Goal: Information Seeking & Learning: Learn about a topic

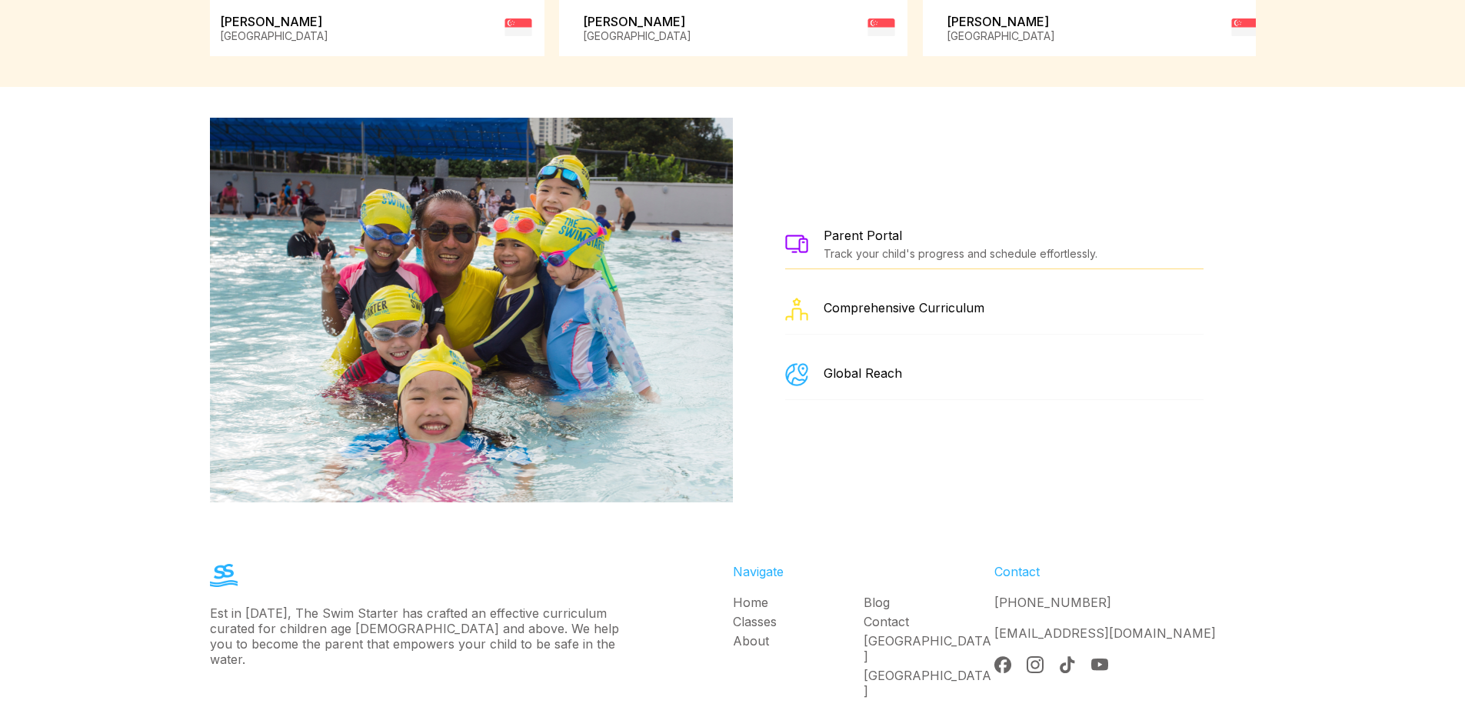
scroll to position [2748, 0]
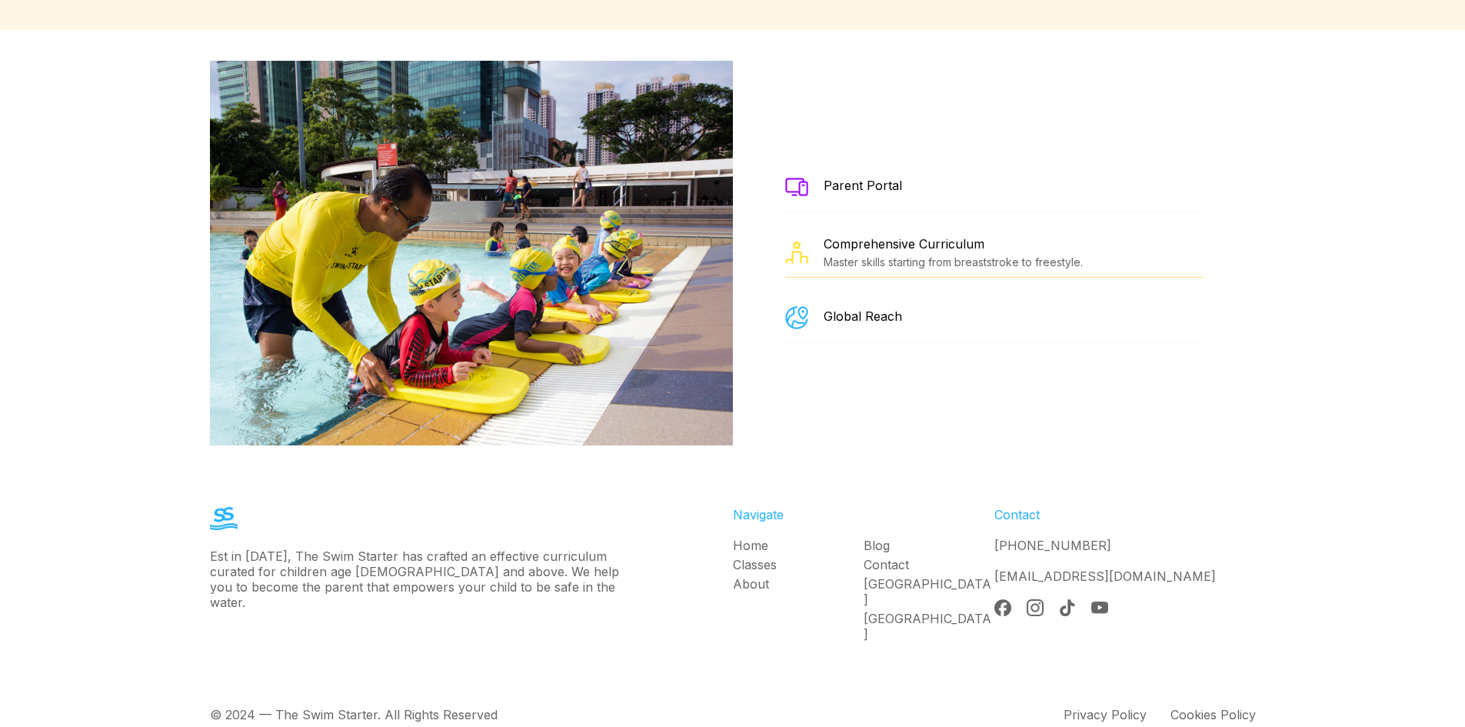
click at [1312, 529] on div "Est in [DATE], The Swim Starter has crafted an effective curriculum curated for…" at bounding box center [732, 614] width 1465 height 277
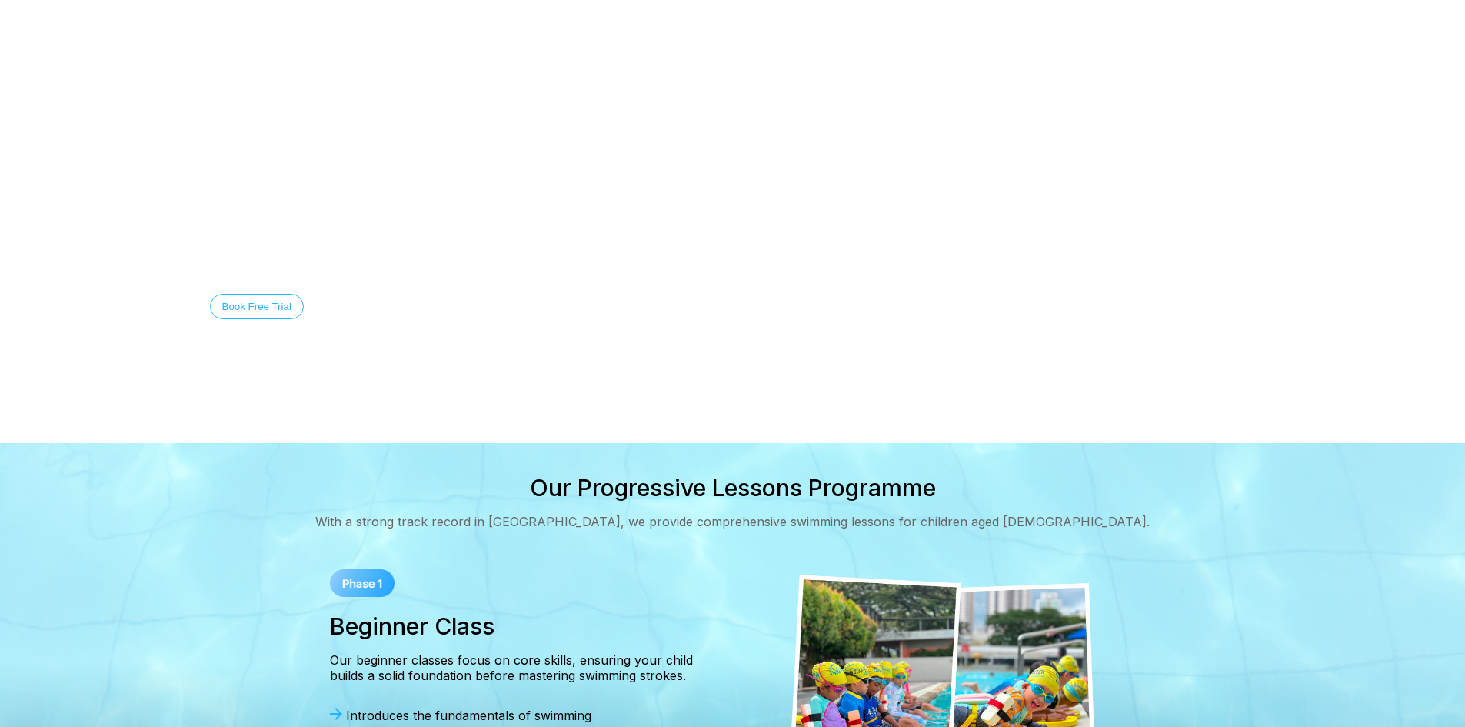
scroll to position [0, 0]
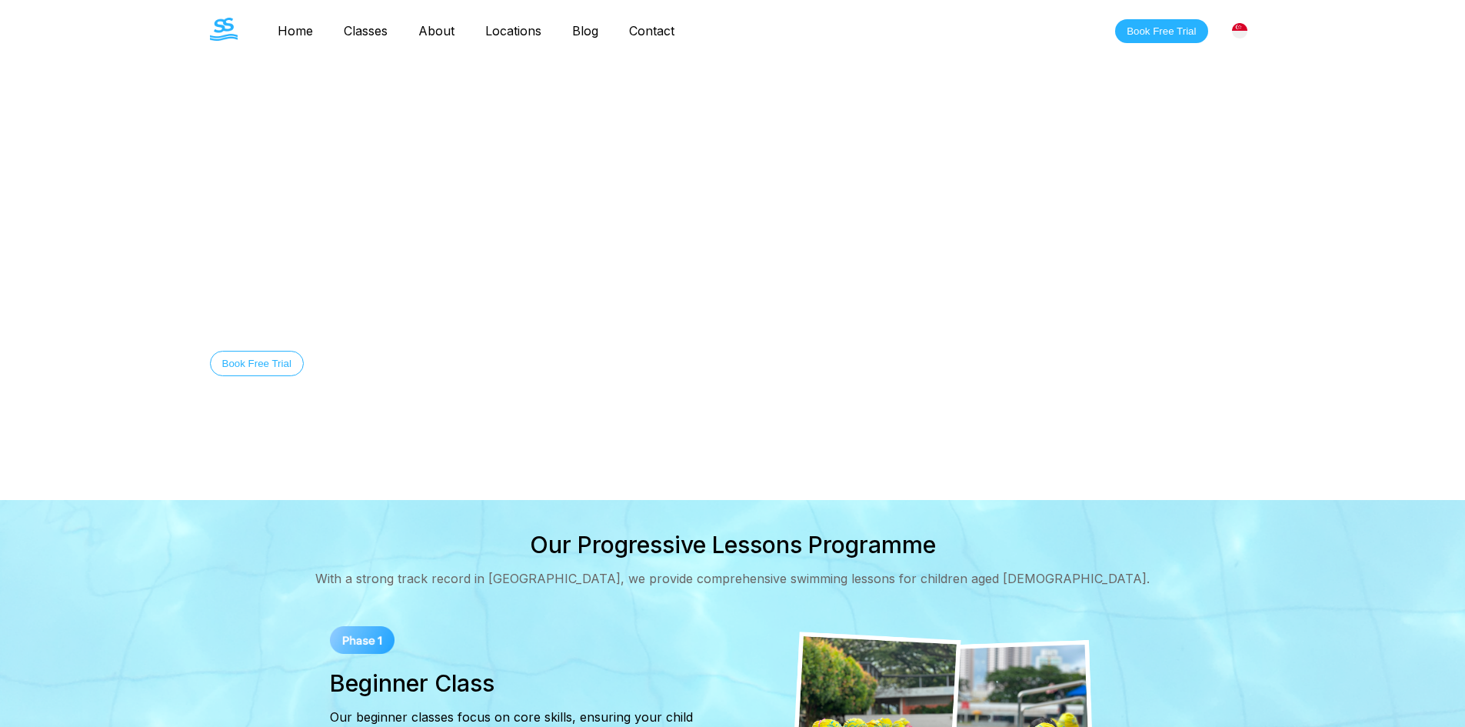
click at [375, 25] on link "Classes" at bounding box center [365, 30] width 75 height 15
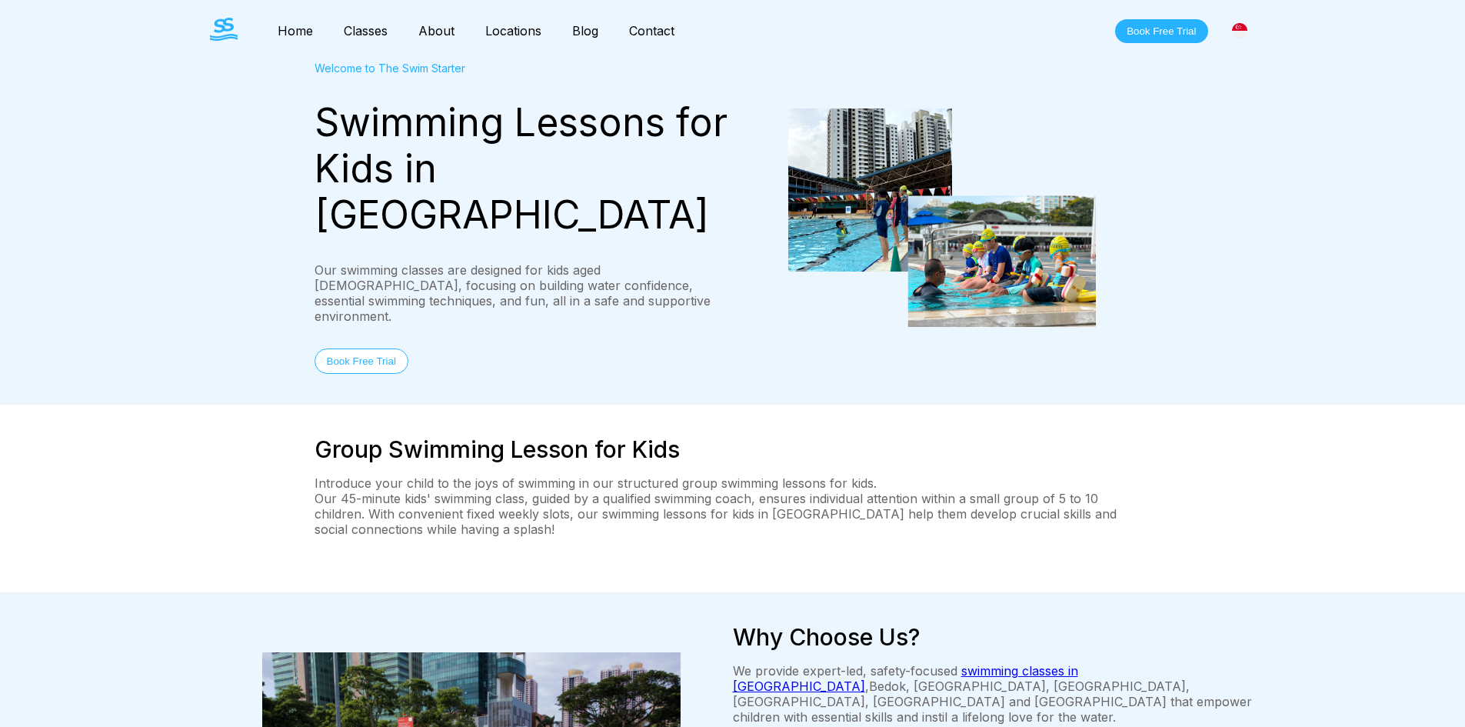
click at [370, 348] on button "Book Free Trial" at bounding box center [361, 360] width 94 height 25
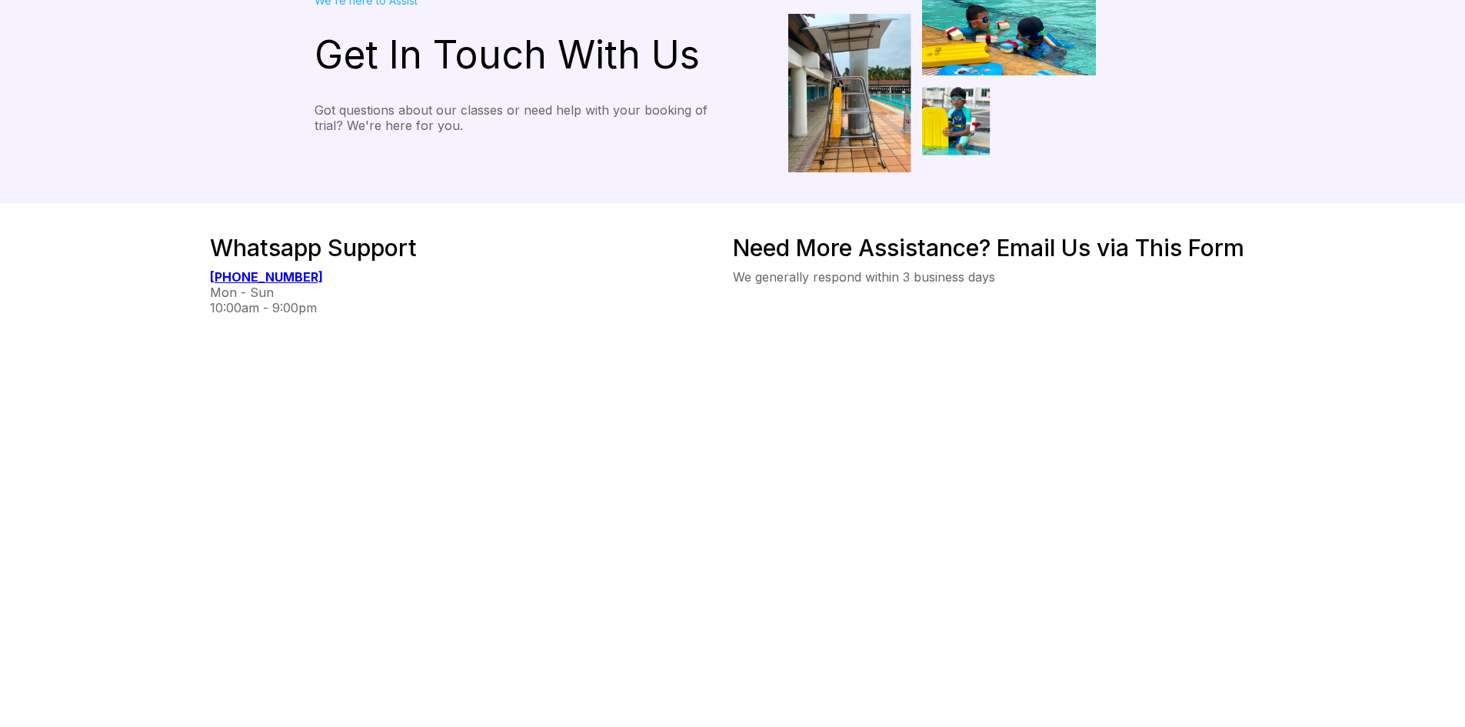
scroll to position [154, 0]
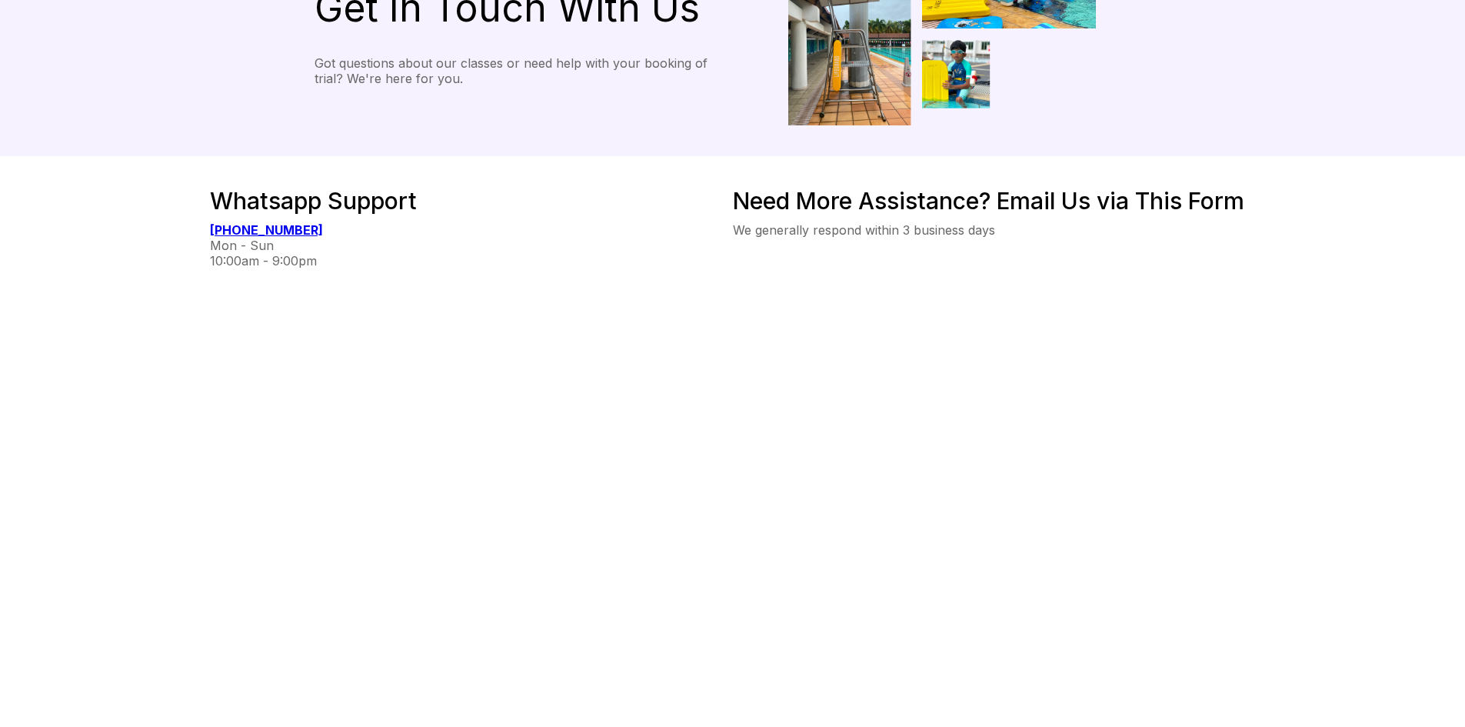
click at [1263, 585] on div "Whatsapp Support [PHONE_NUMBER] Mon - Sun 10:00am - 9:00pm Need More Assistance…" at bounding box center [732, 474] width 1107 height 574
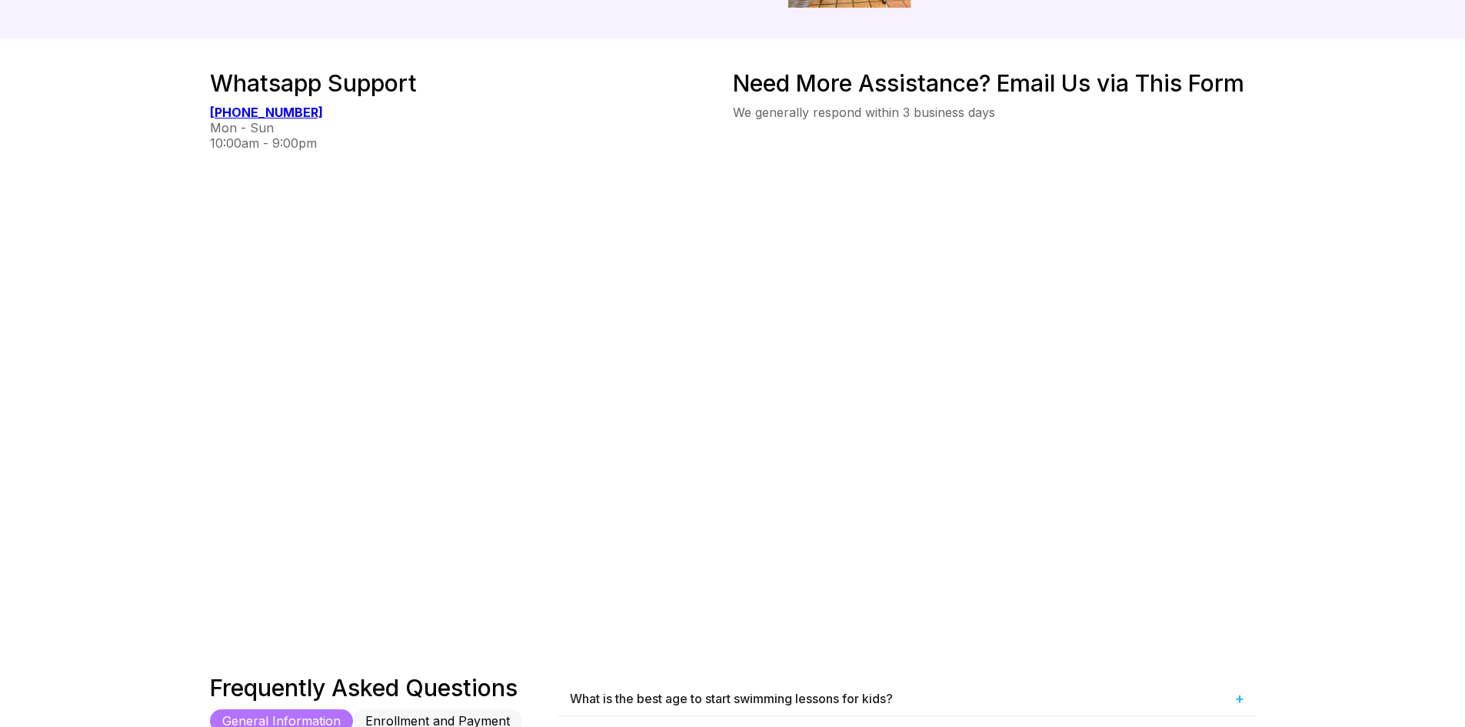
scroll to position [308, 0]
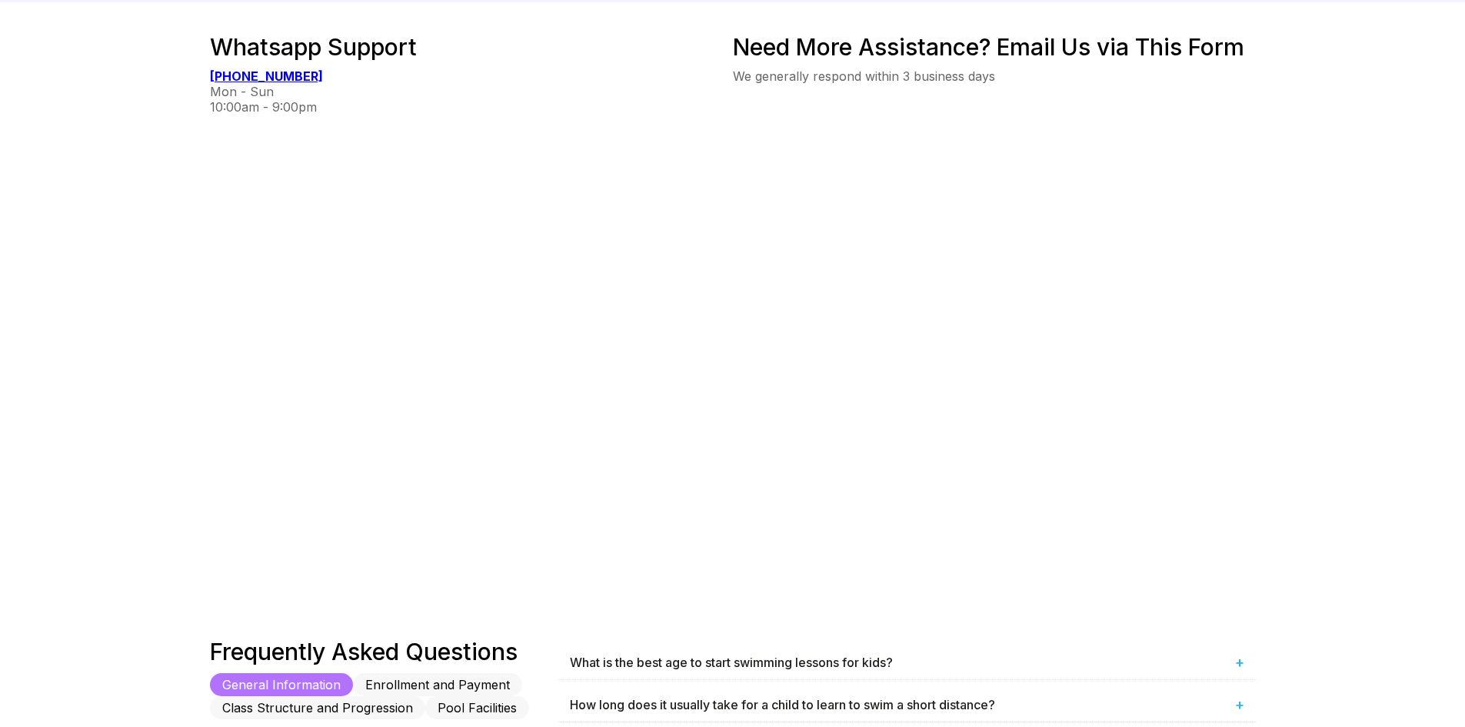
click at [1392, 404] on div "Whatsapp Support [PHONE_NUMBER] Mon - Sun 10:00am - 9:00pm Need More Assistance…" at bounding box center [732, 571] width 1465 height 1139
click at [1322, 520] on div "Whatsapp Support [PHONE_NUMBER] Mon - Sun 10:00am - 9:00pm Need More Assistance…" at bounding box center [732, 571] width 1465 height 1139
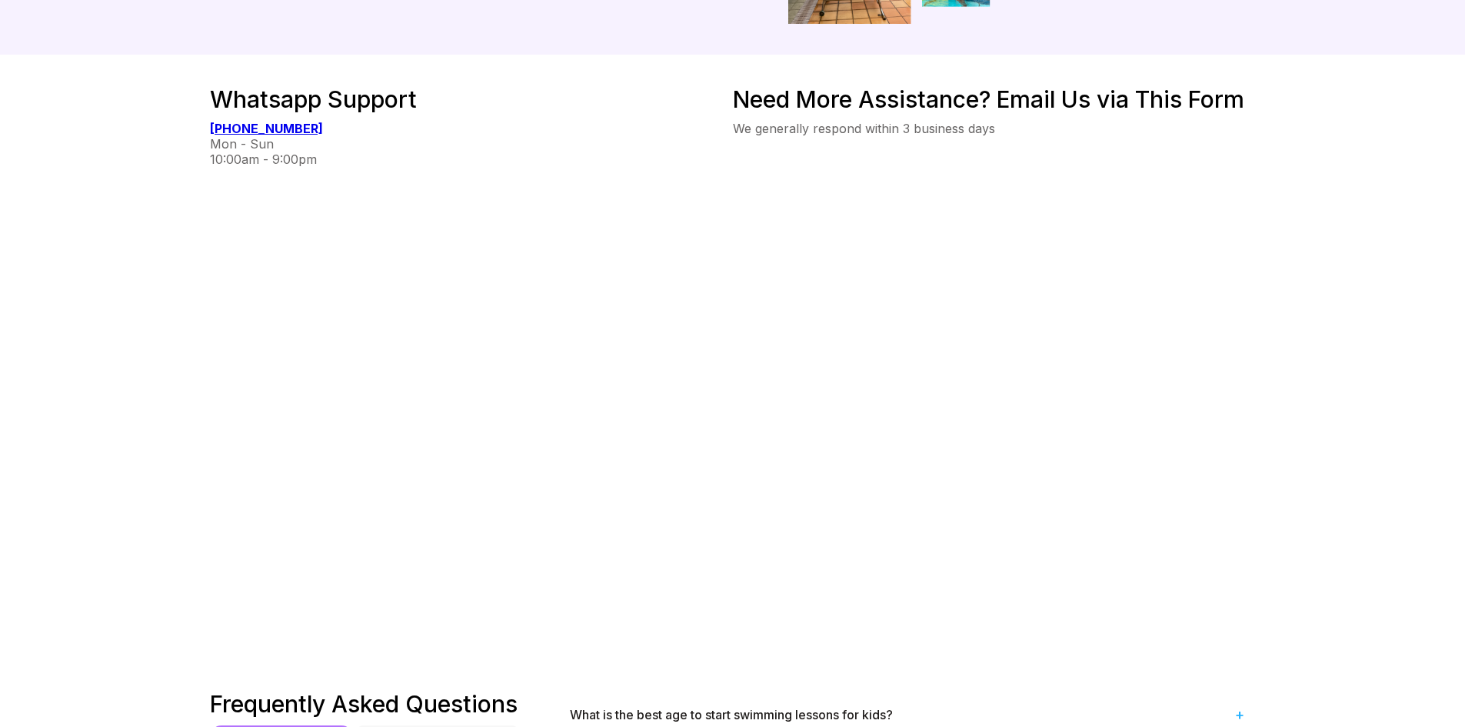
scroll to position [231, 0]
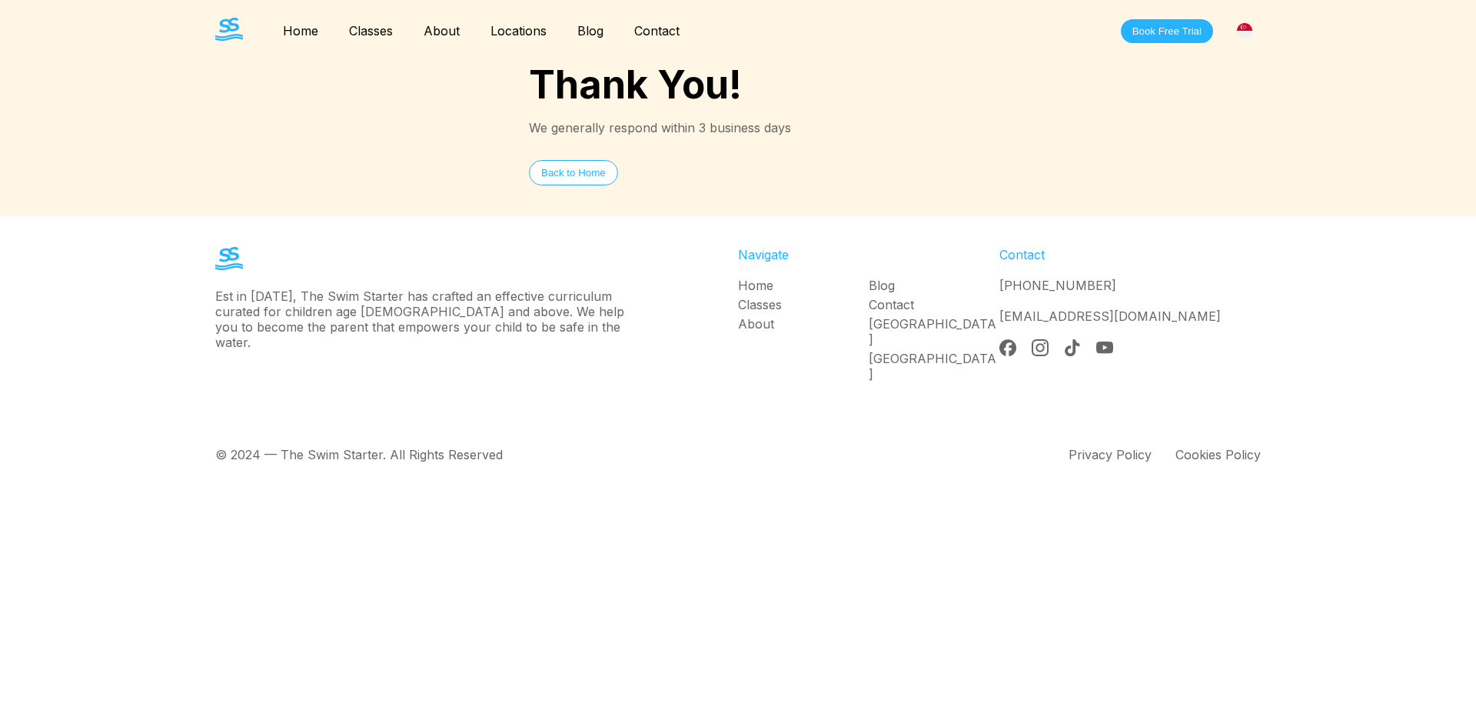
click at [790, 481] on div "© 2024 — The Swim Starter. All Rights Reserved Privacy Policy Cookies Policy" at bounding box center [738, 454] width 1107 height 77
click at [309, 32] on link "Home" at bounding box center [301, 30] width 66 height 15
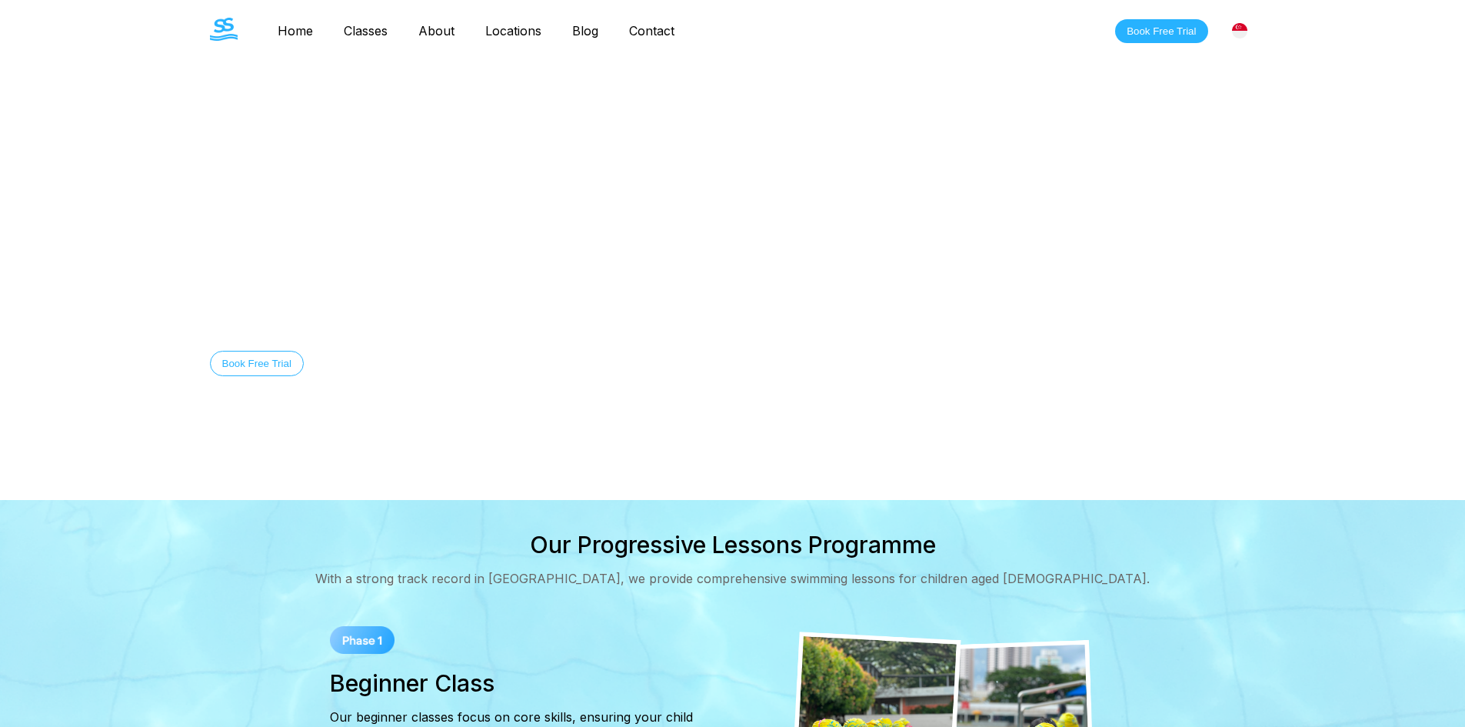
click at [1179, 29] on button "Book Free Trial" at bounding box center [1161, 31] width 92 height 24
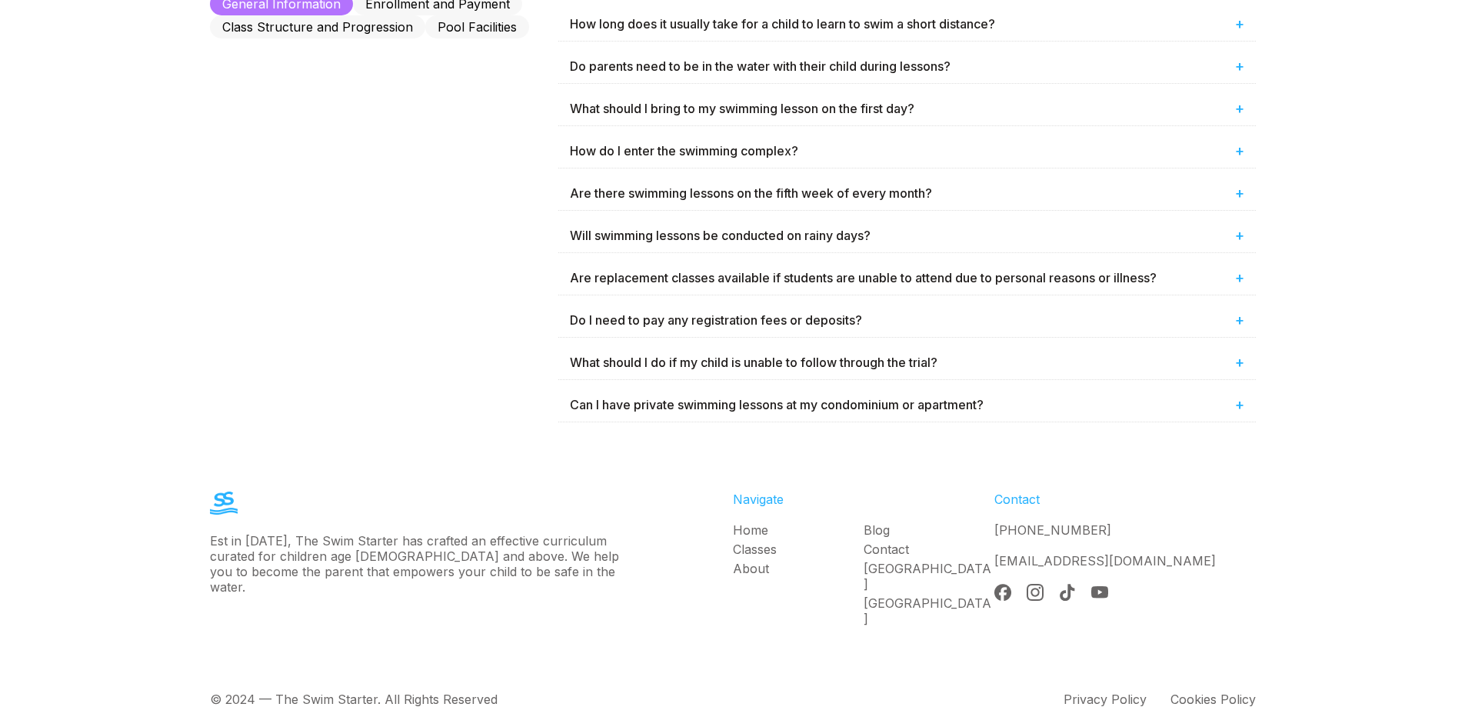
scroll to position [757, 0]
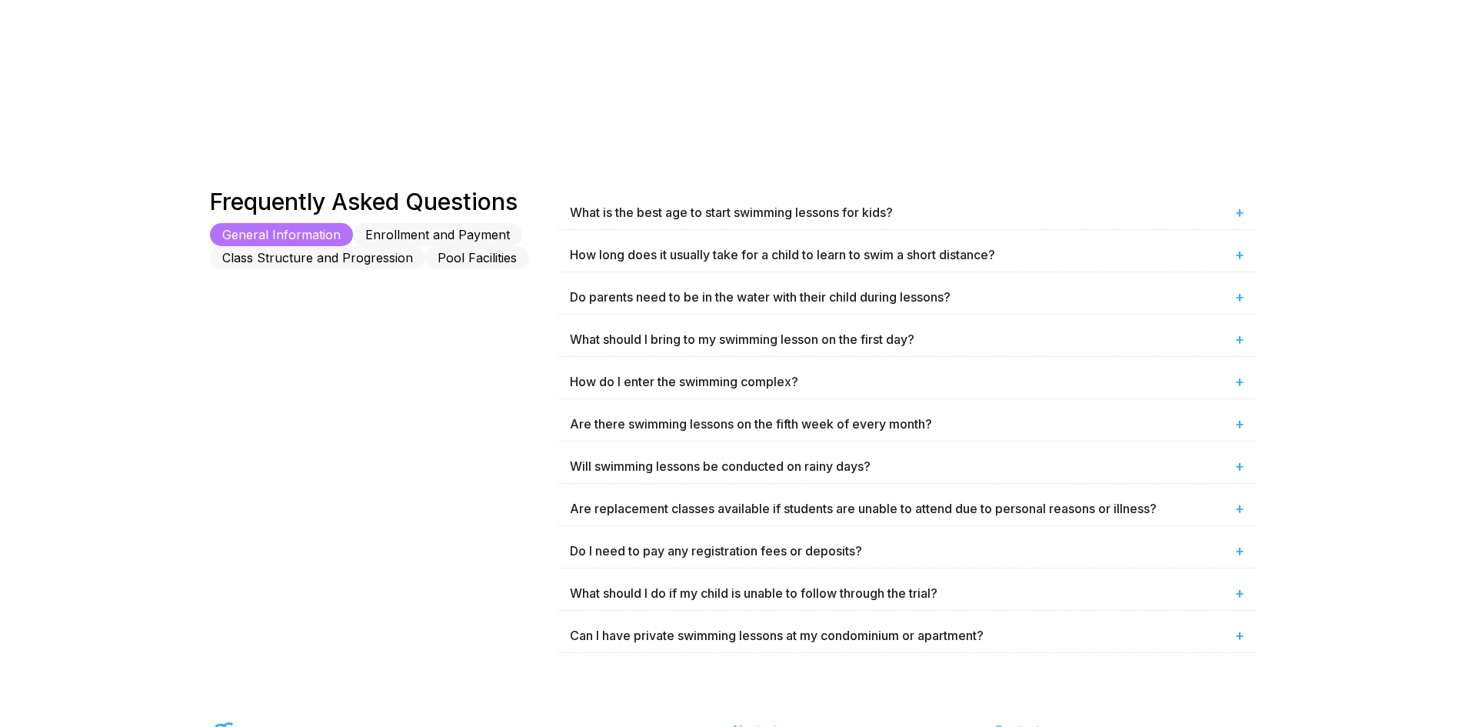
click at [248, 253] on button "Class Structure and Progression" at bounding box center [317, 257] width 215 height 23
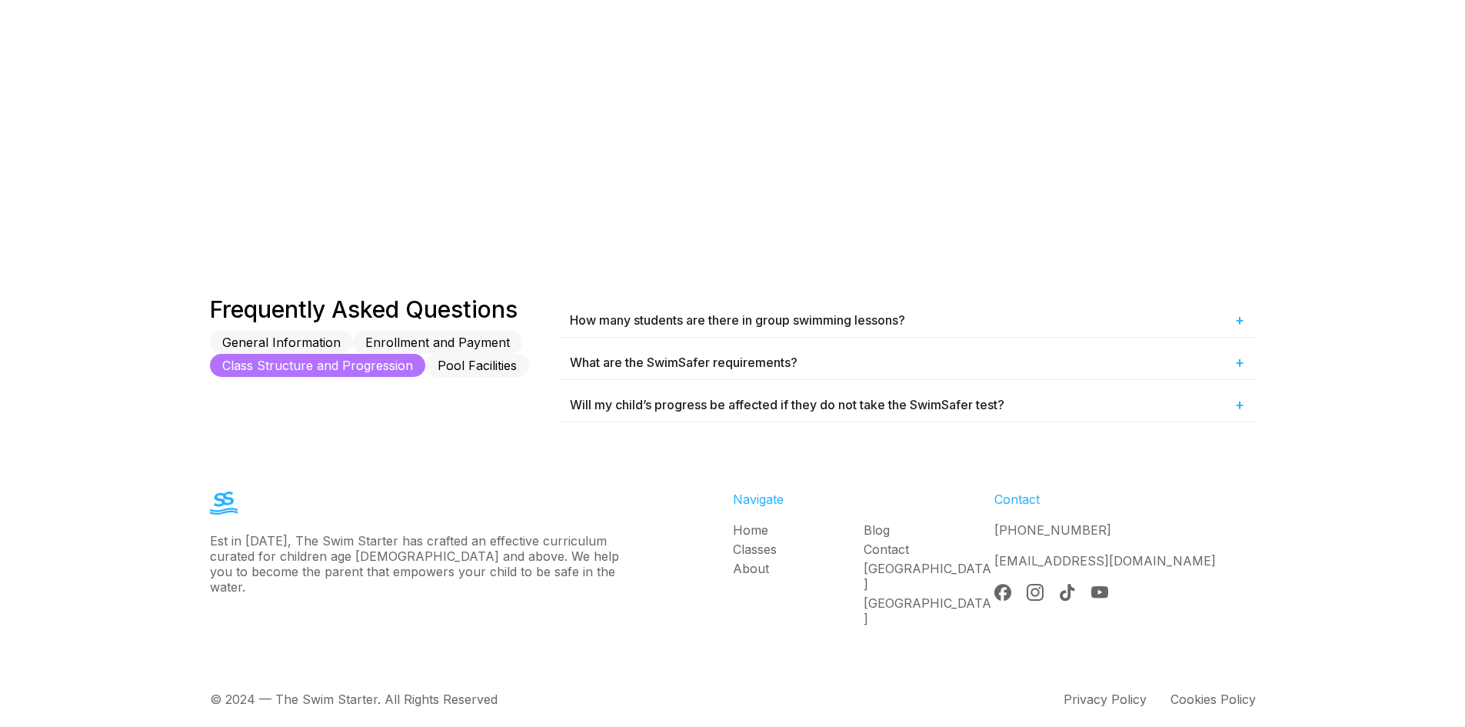
click at [446, 336] on button "Enrollment and Payment" at bounding box center [437, 342] width 169 height 23
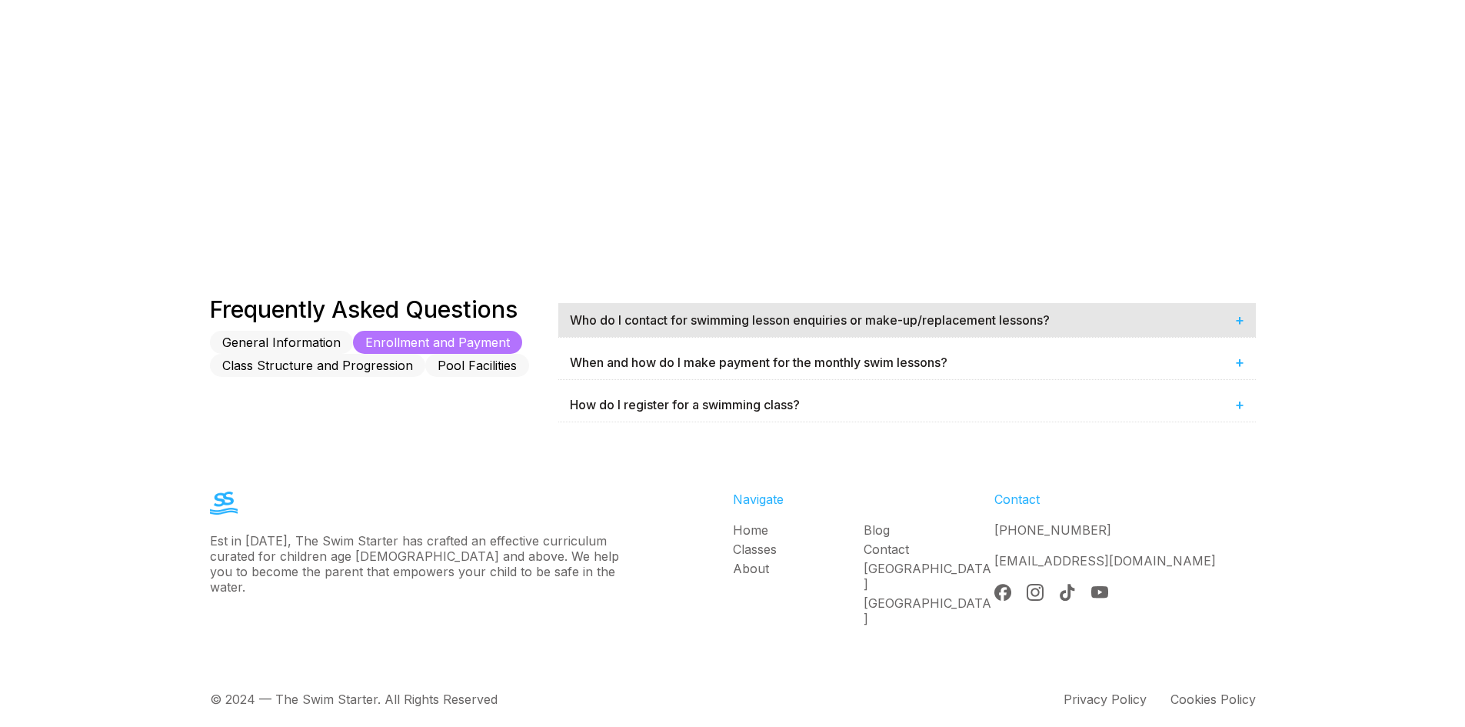
click at [1231, 318] on div "Who do I contact for swimming lesson enquiries or make-up/replacement lessons? +" at bounding box center [906, 320] width 697 height 34
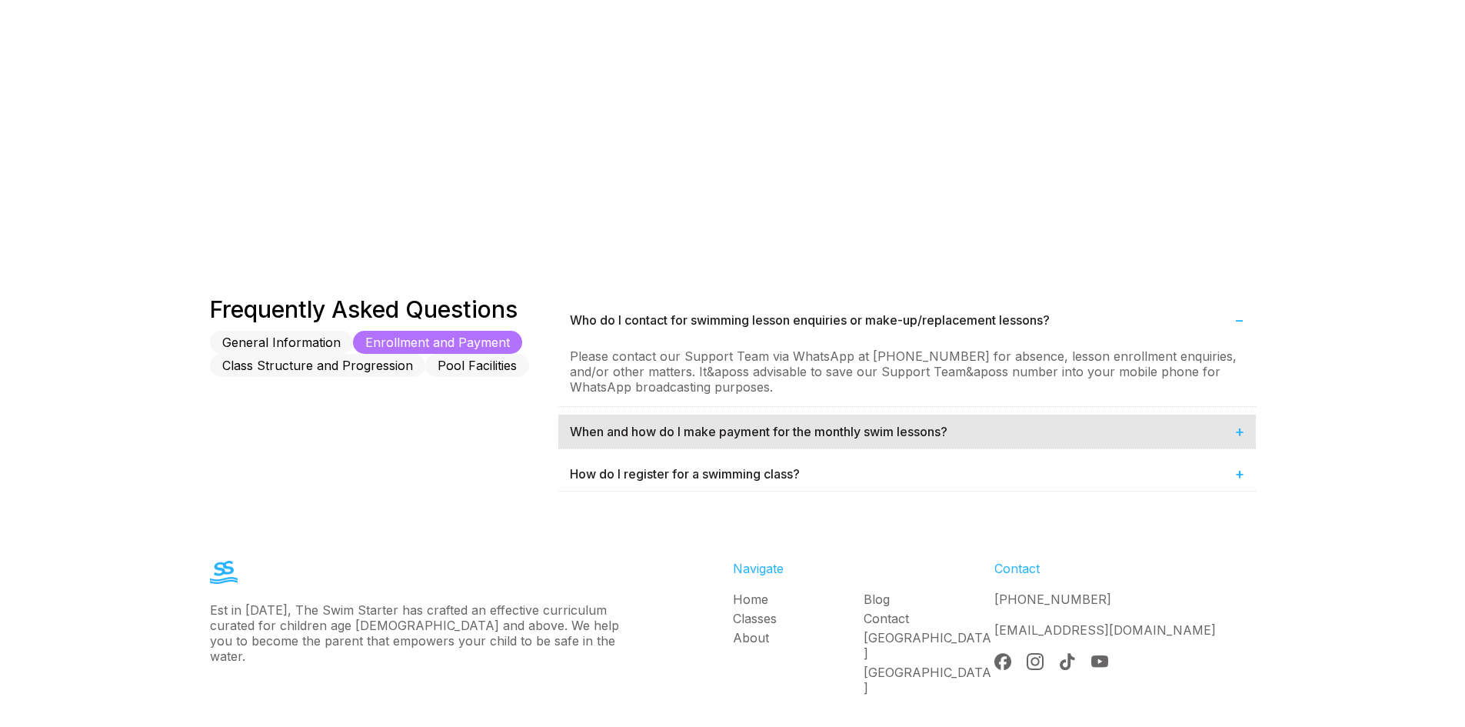
click at [1235, 422] on span "+" at bounding box center [1239, 431] width 9 height 18
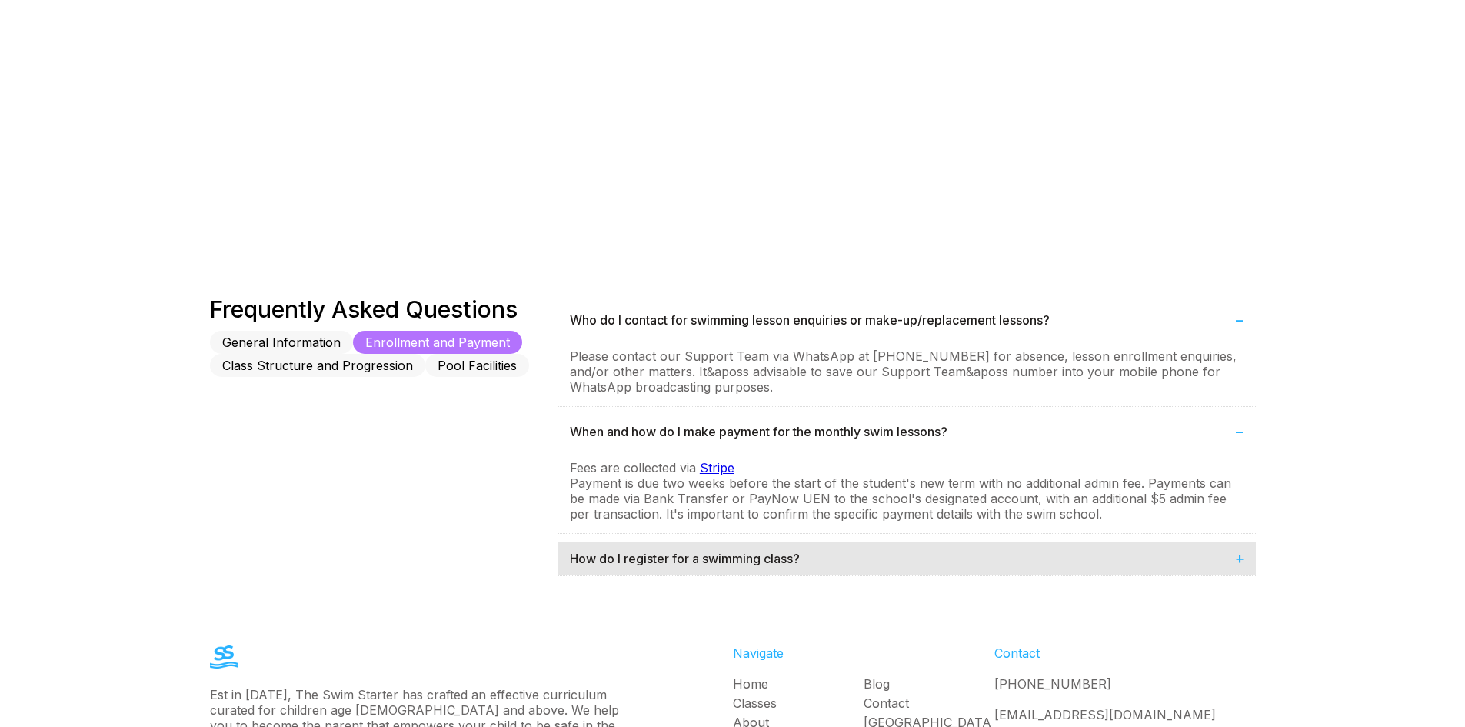
click at [1220, 557] on div "How do I register for a swimming class? +" at bounding box center [906, 558] width 697 height 34
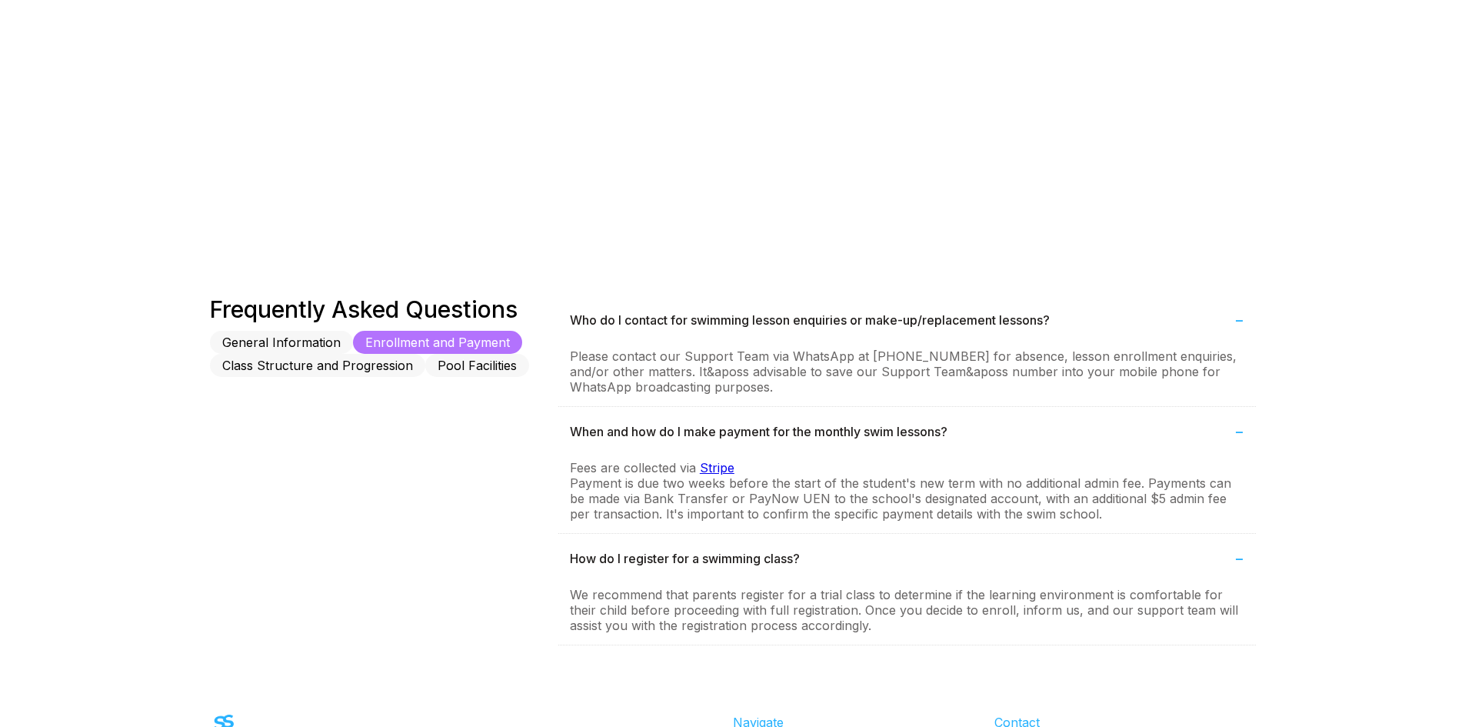
click at [288, 346] on button "General Information" at bounding box center [281, 342] width 143 height 23
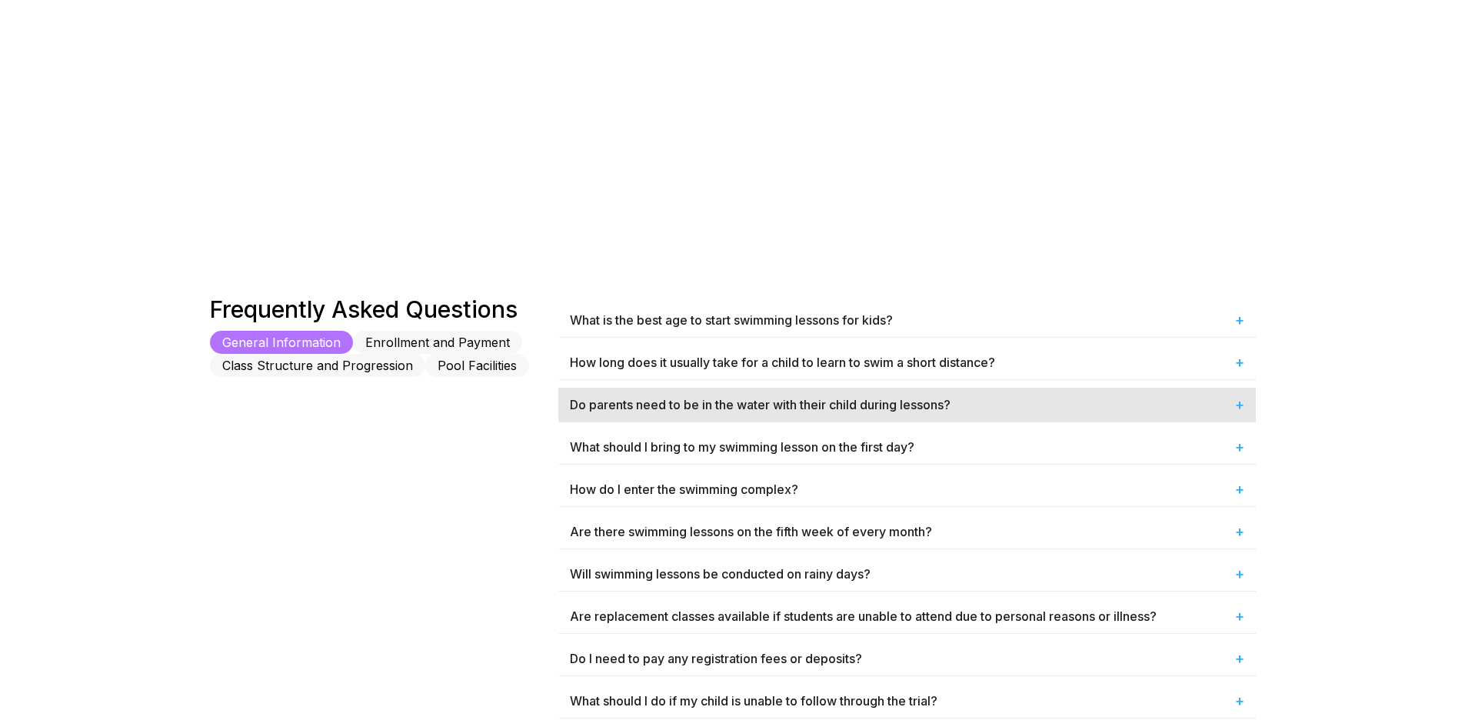
click at [1168, 407] on div "Do parents need to be in the water with their child during lessons? +" at bounding box center [906, 404] width 697 height 34
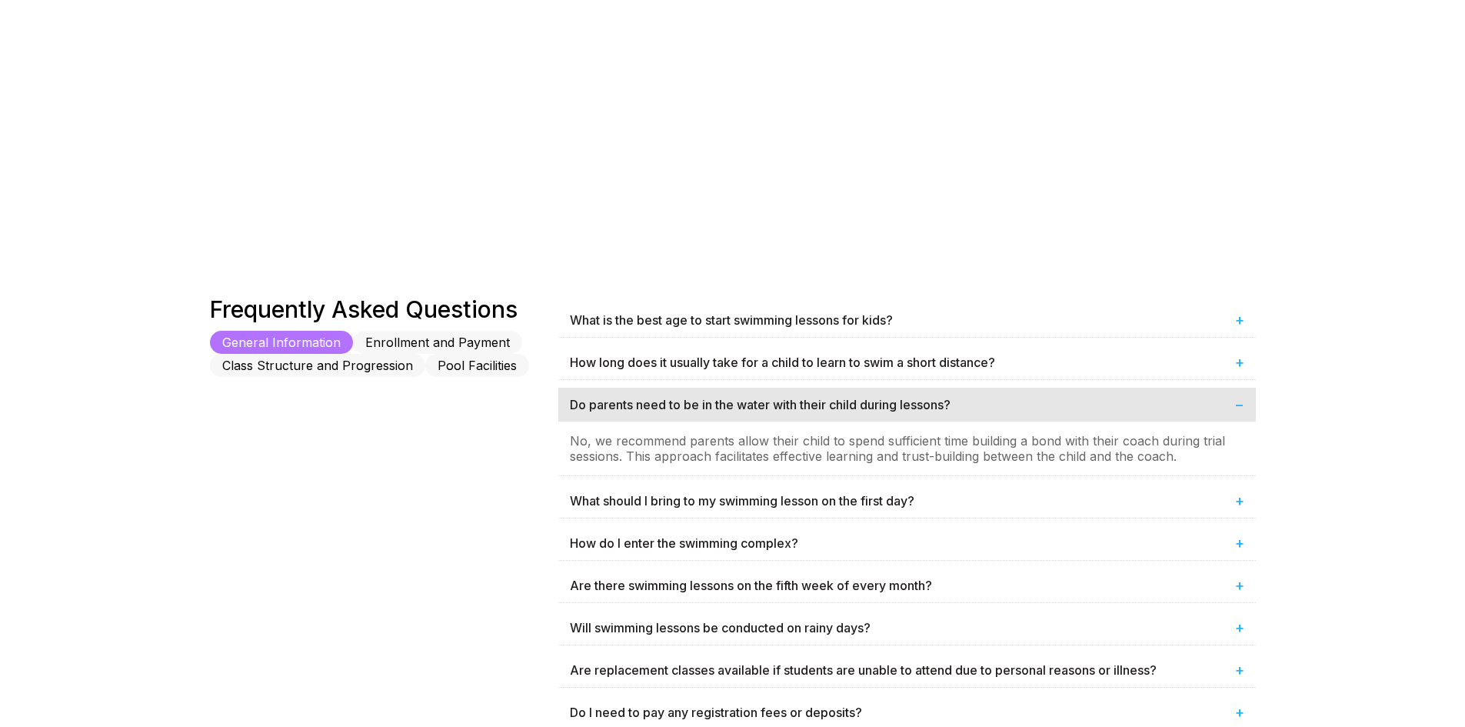
click at [1190, 399] on div "Do parents need to be in the water with their child during lessons? −" at bounding box center [906, 404] width 697 height 34
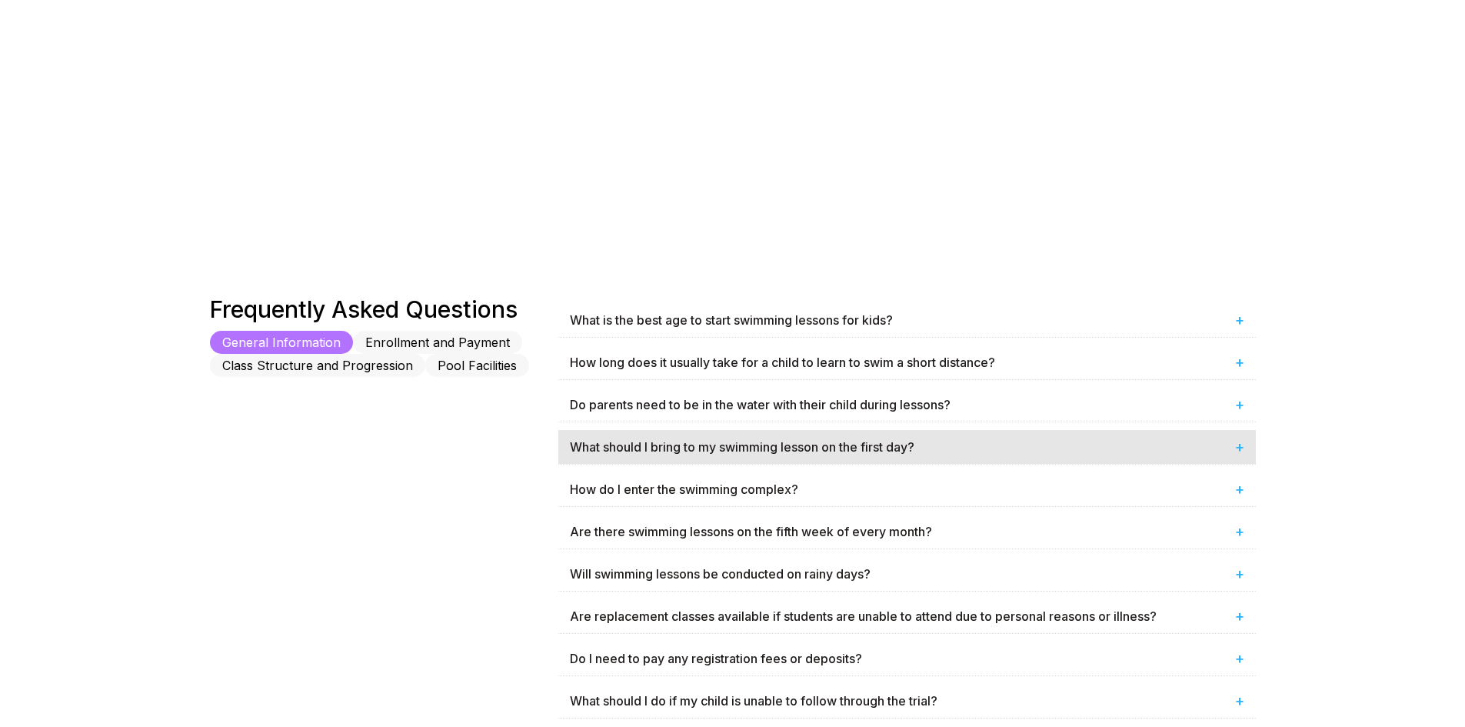
scroll to position [727, 0]
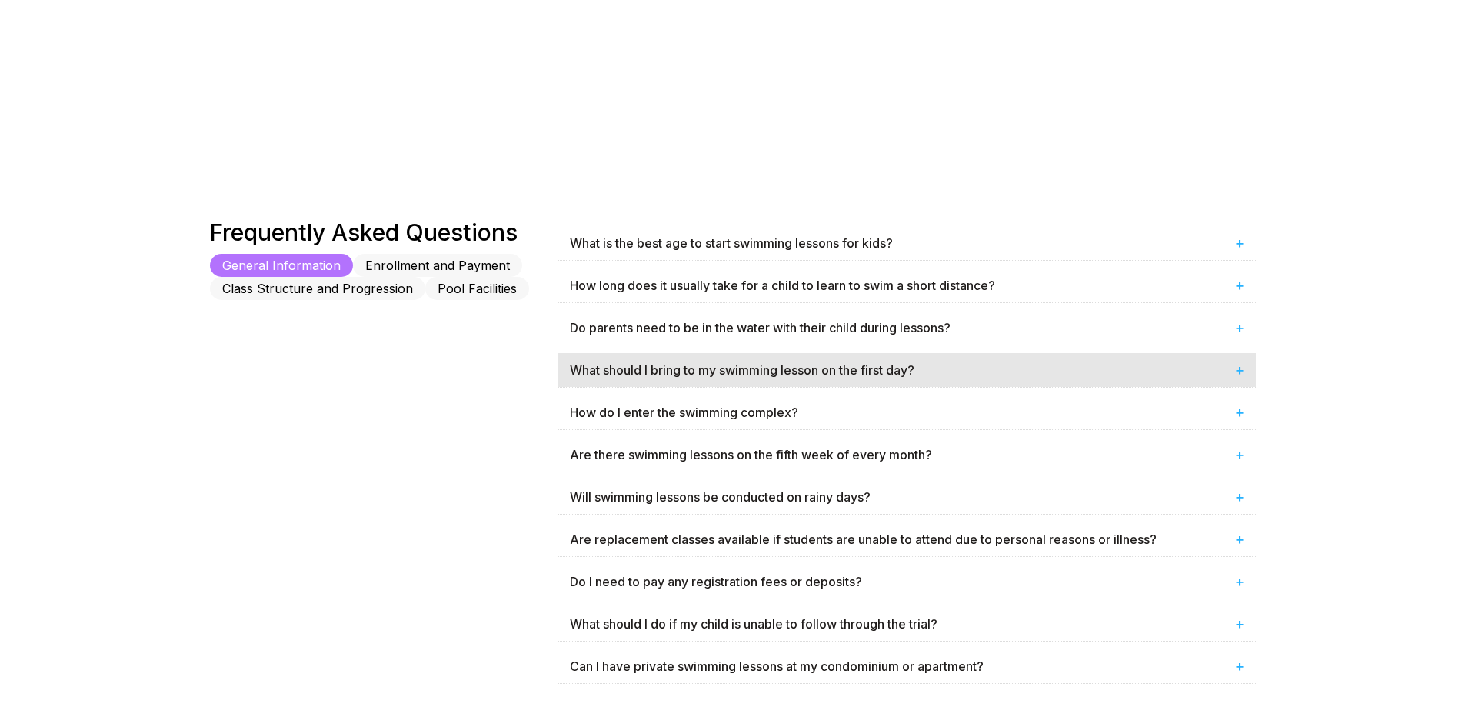
click at [1189, 441] on div "Are there swimming lessons on the fifth week of every month? +" at bounding box center [906, 454] width 697 height 34
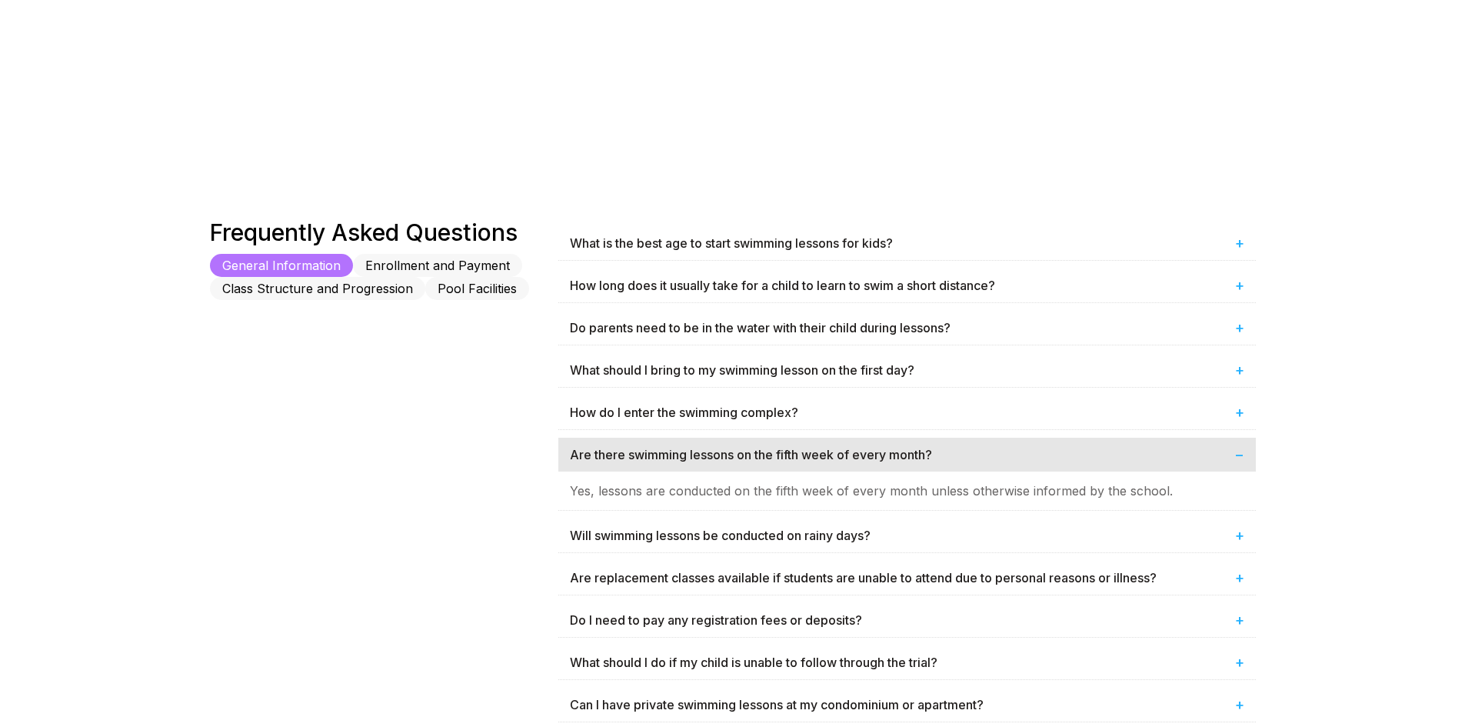
click at [1206, 441] on div "Are there swimming lessons on the fifth week of every month? −" at bounding box center [906, 454] width 697 height 34
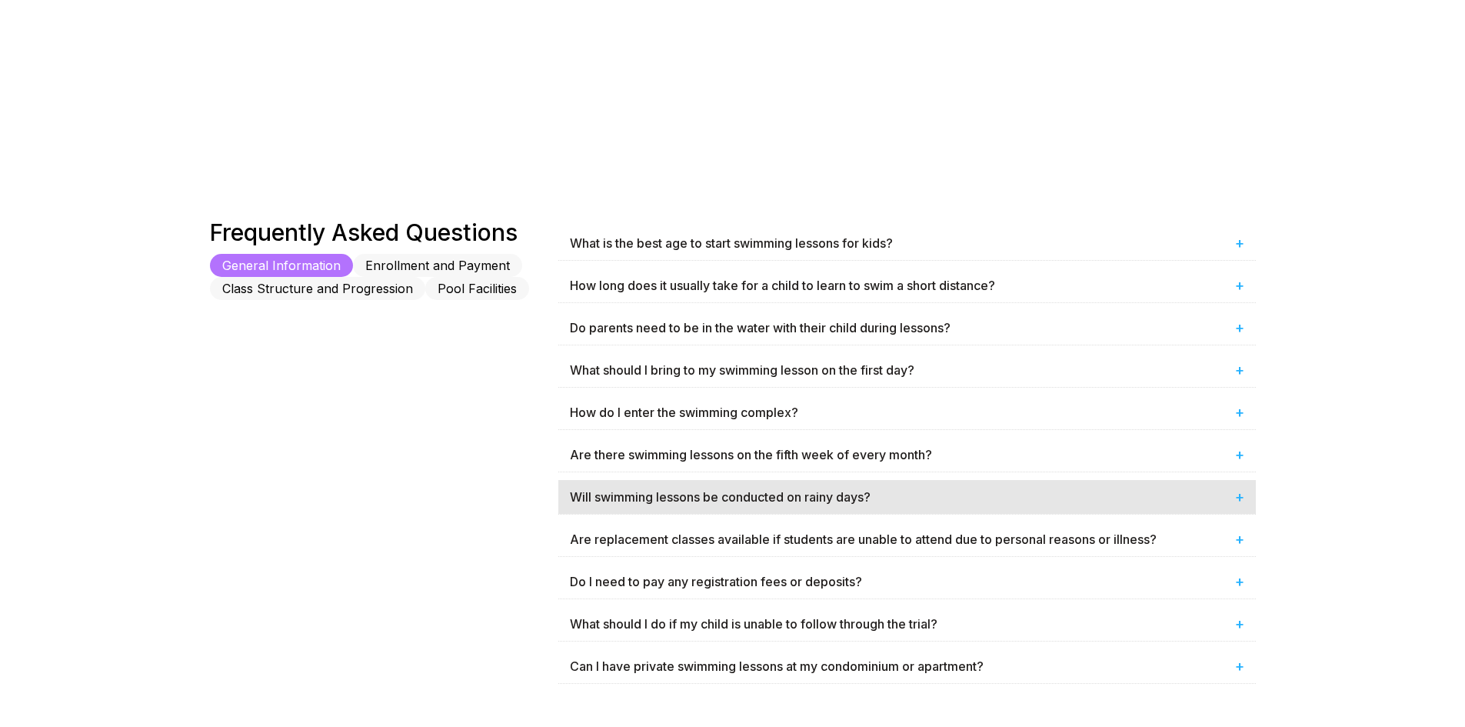
click at [1190, 487] on div "Will swimming lessons be conducted on rainy days? +" at bounding box center [906, 497] width 697 height 34
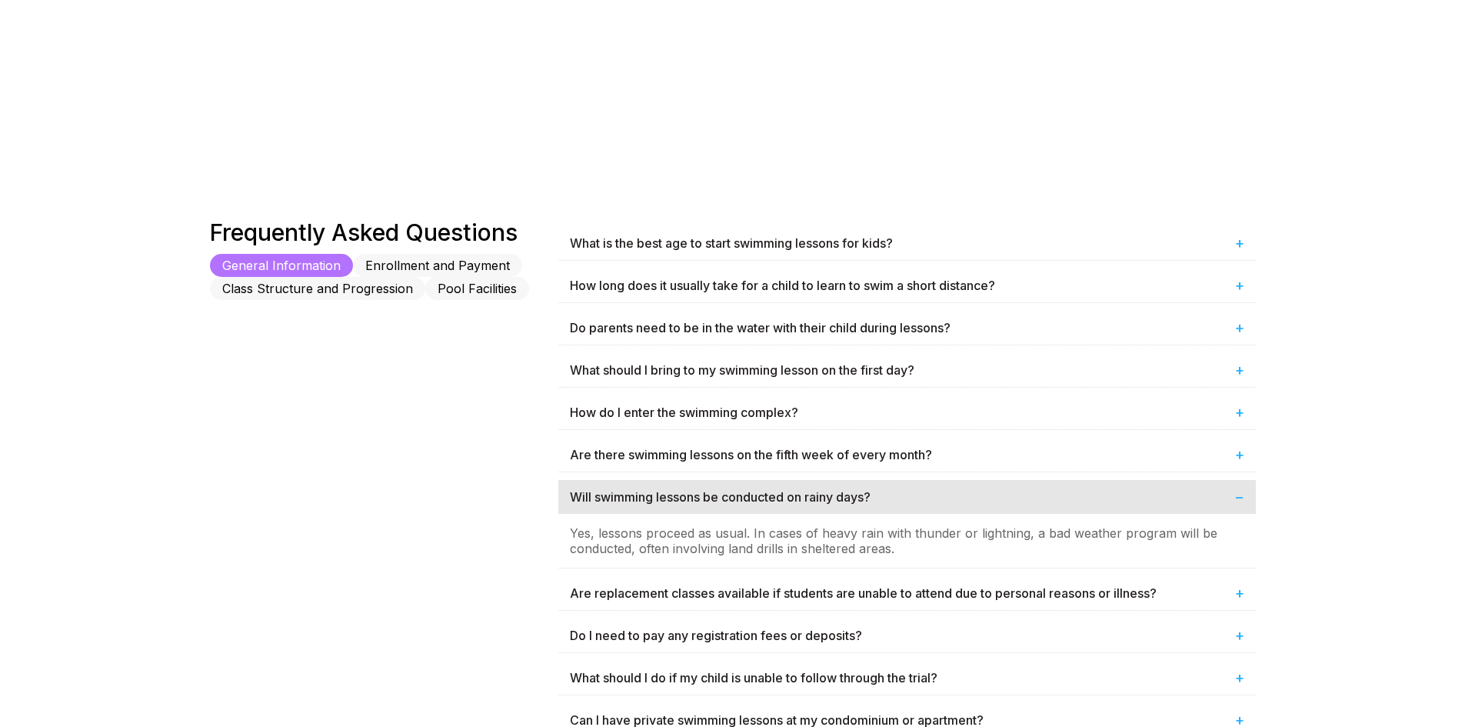
click at [1215, 481] on div "Will swimming lessons be conducted on rainy days? −" at bounding box center [906, 497] width 697 height 34
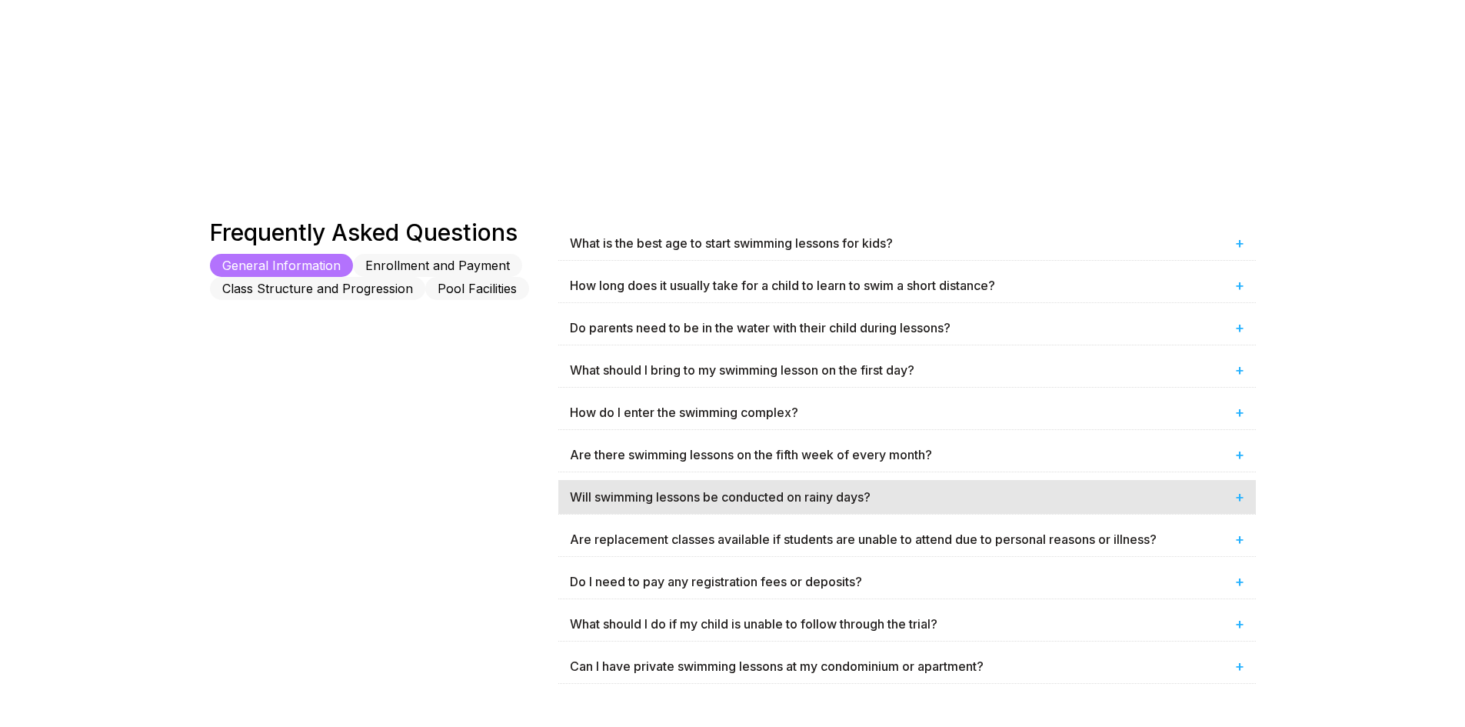
scroll to position [803, 0]
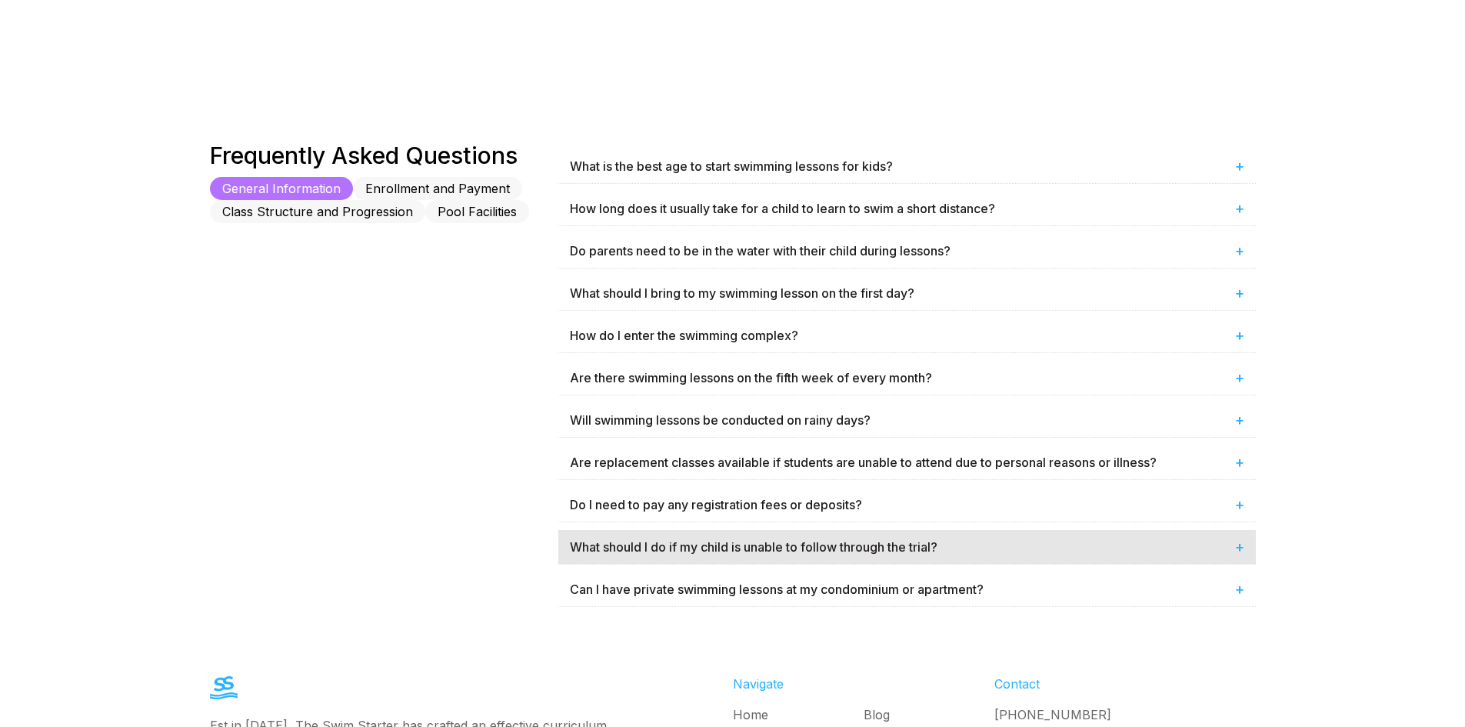
click at [1196, 540] on div "What should I do if my child is unable to follow through the trial? +" at bounding box center [906, 547] width 697 height 34
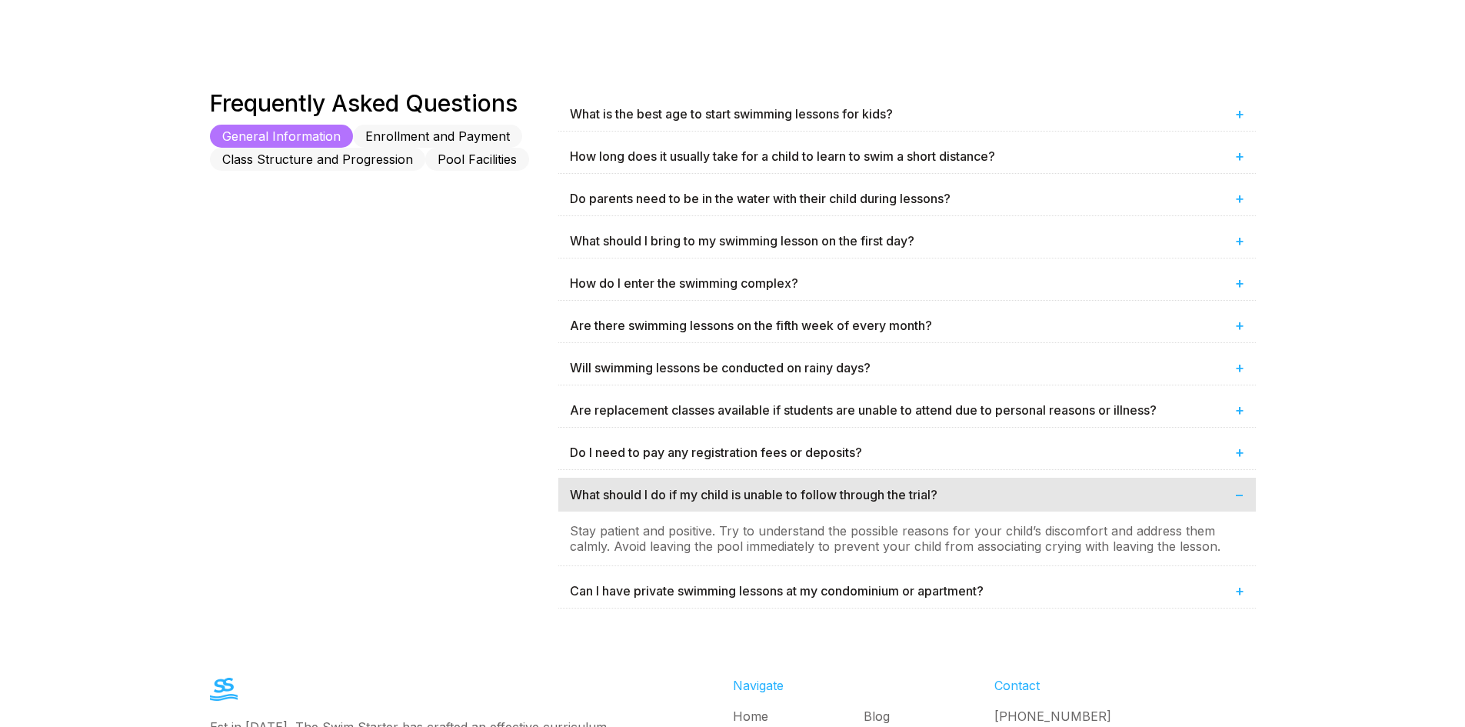
scroll to position [880, 0]
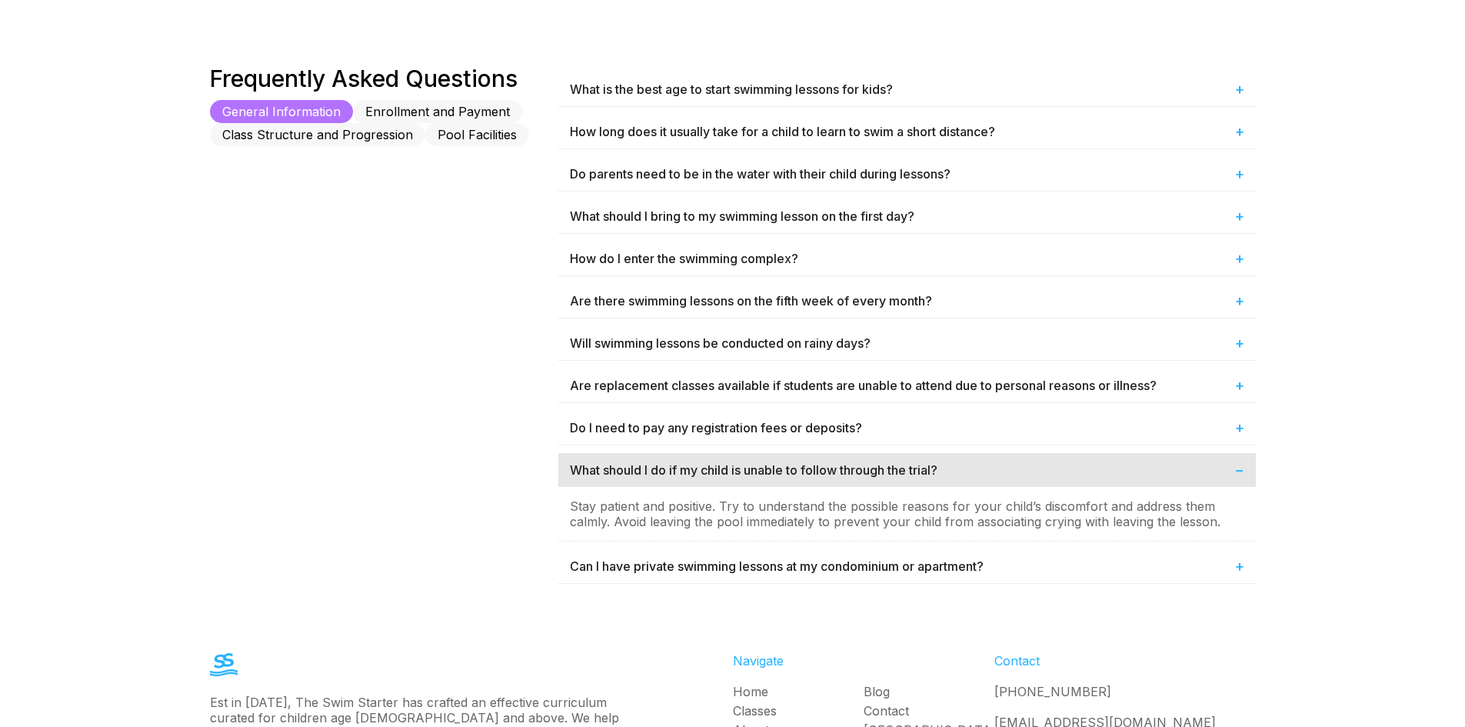
click at [1210, 473] on div "What should I do if my child is unable to follow through the trial? −" at bounding box center [906, 470] width 697 height 34
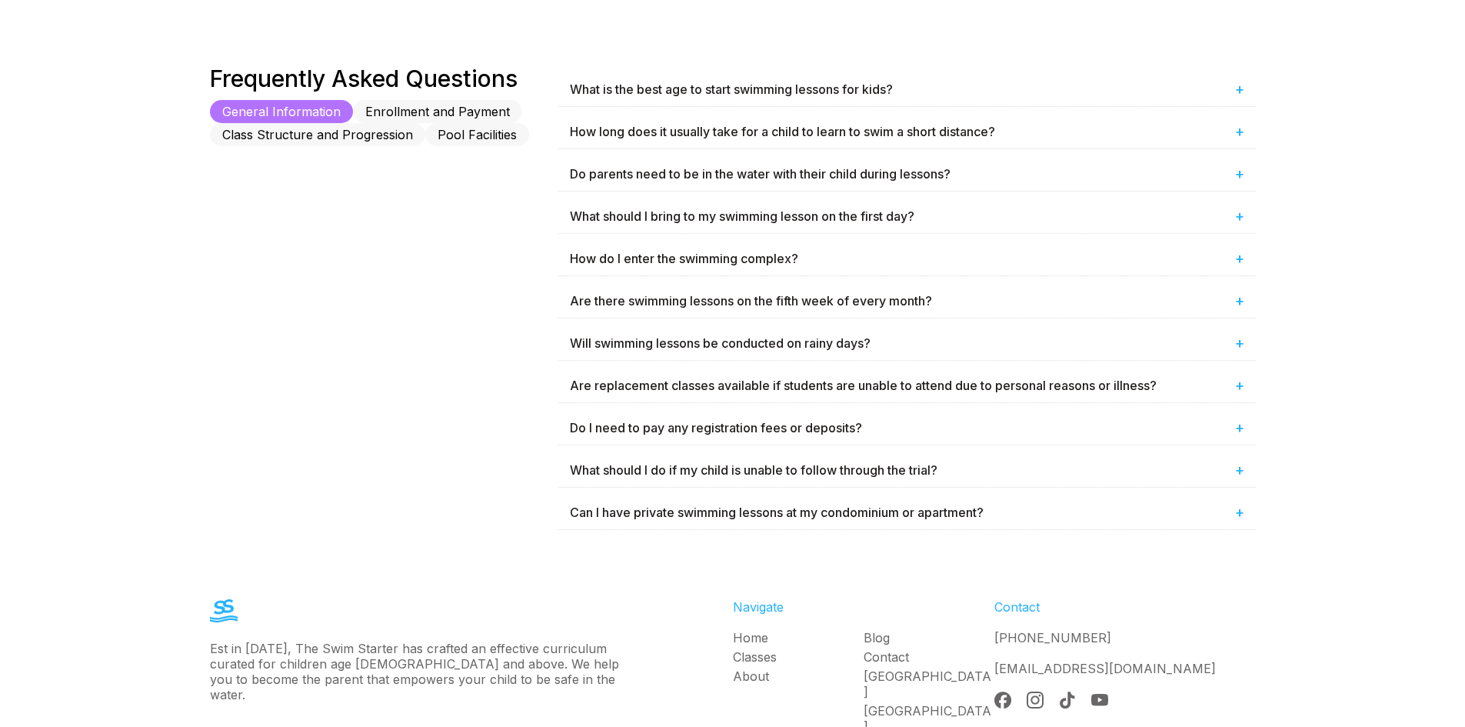
click at [1197, 492] on div "What is the best age to start swimming lessons for kids? + The best age to star…" at bounding box center [906, 301] width 697 height 473
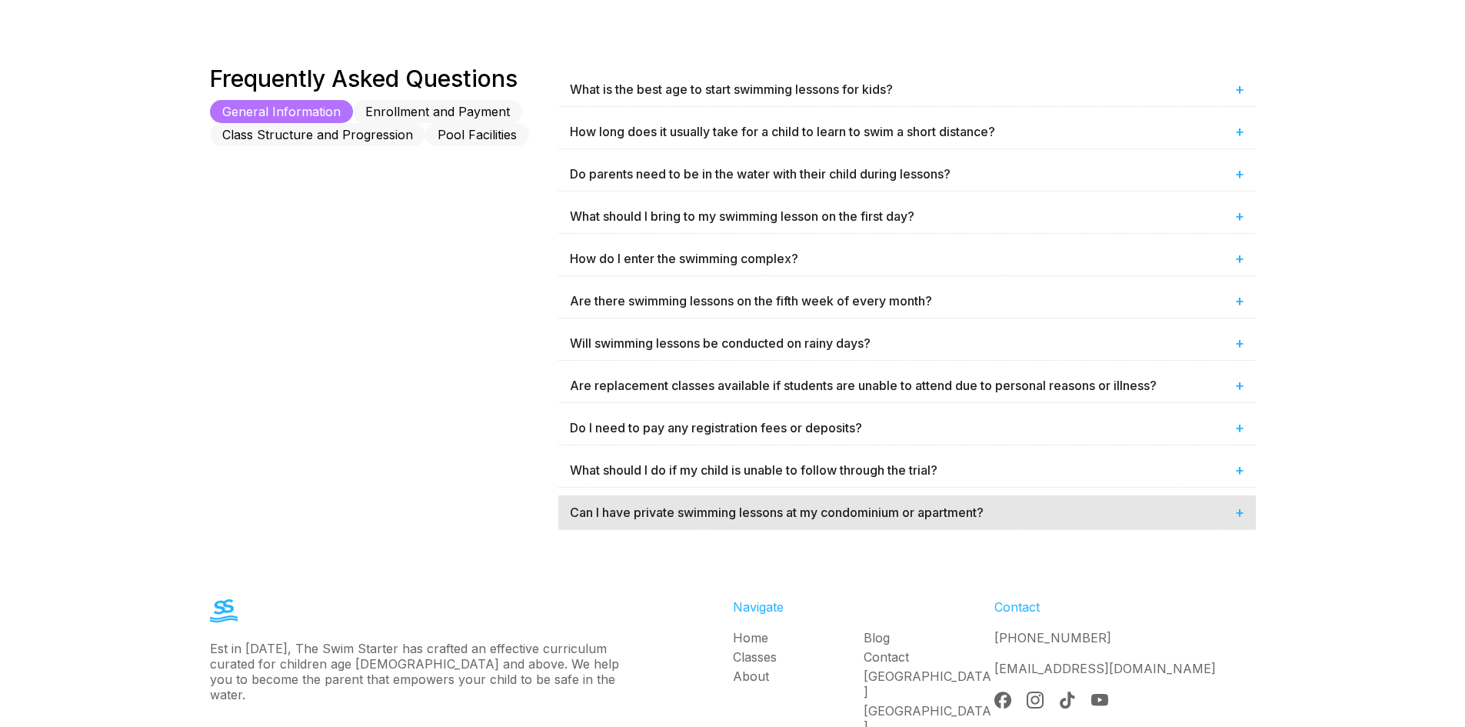
click at [1197, 501] on div "Can I have private swimming lessons at my condominium or apartment? +" at bounding box center [906, 512] width 697 height 34
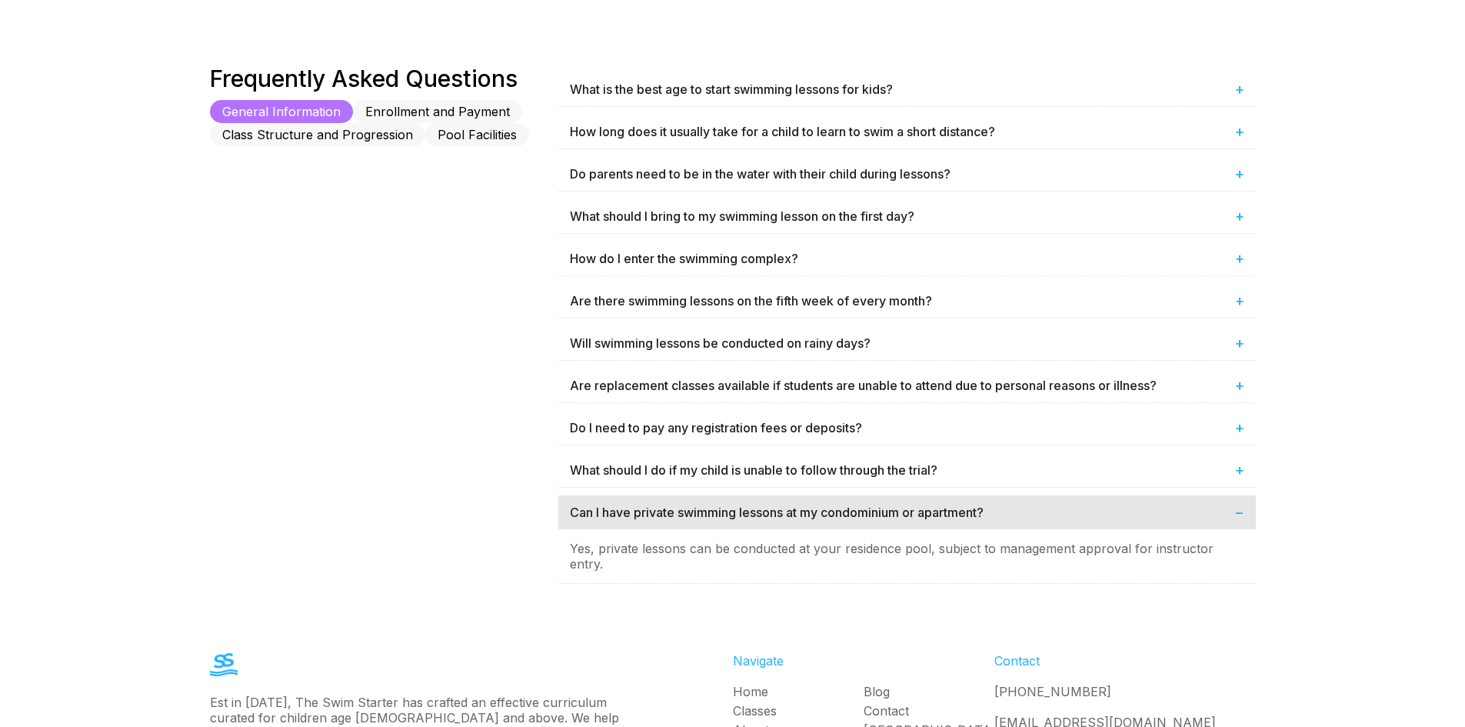
click at [1197, 503] on div "Can I have private swimming lessons at my condominium or apartment? −" at bounding box center [906, 512] width 697 height 34
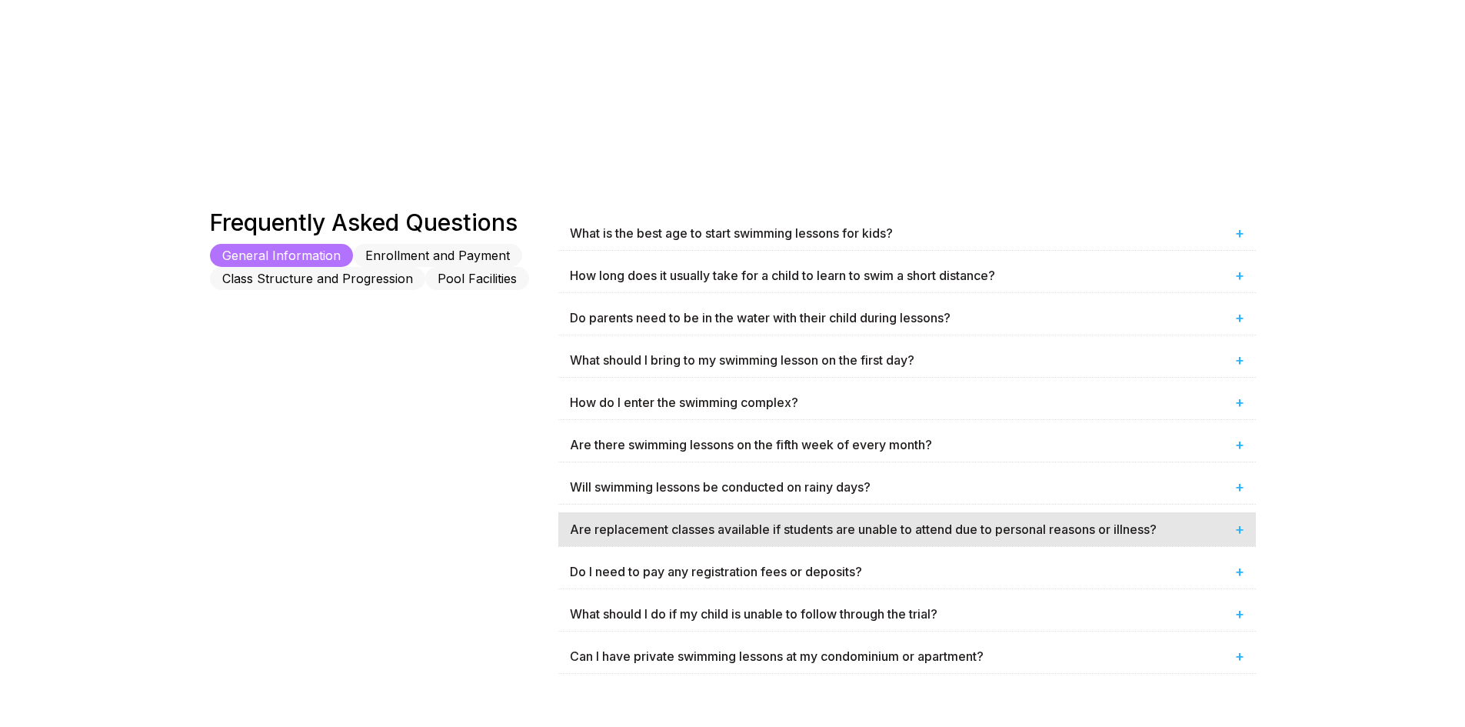
scroll to position [727, 0]
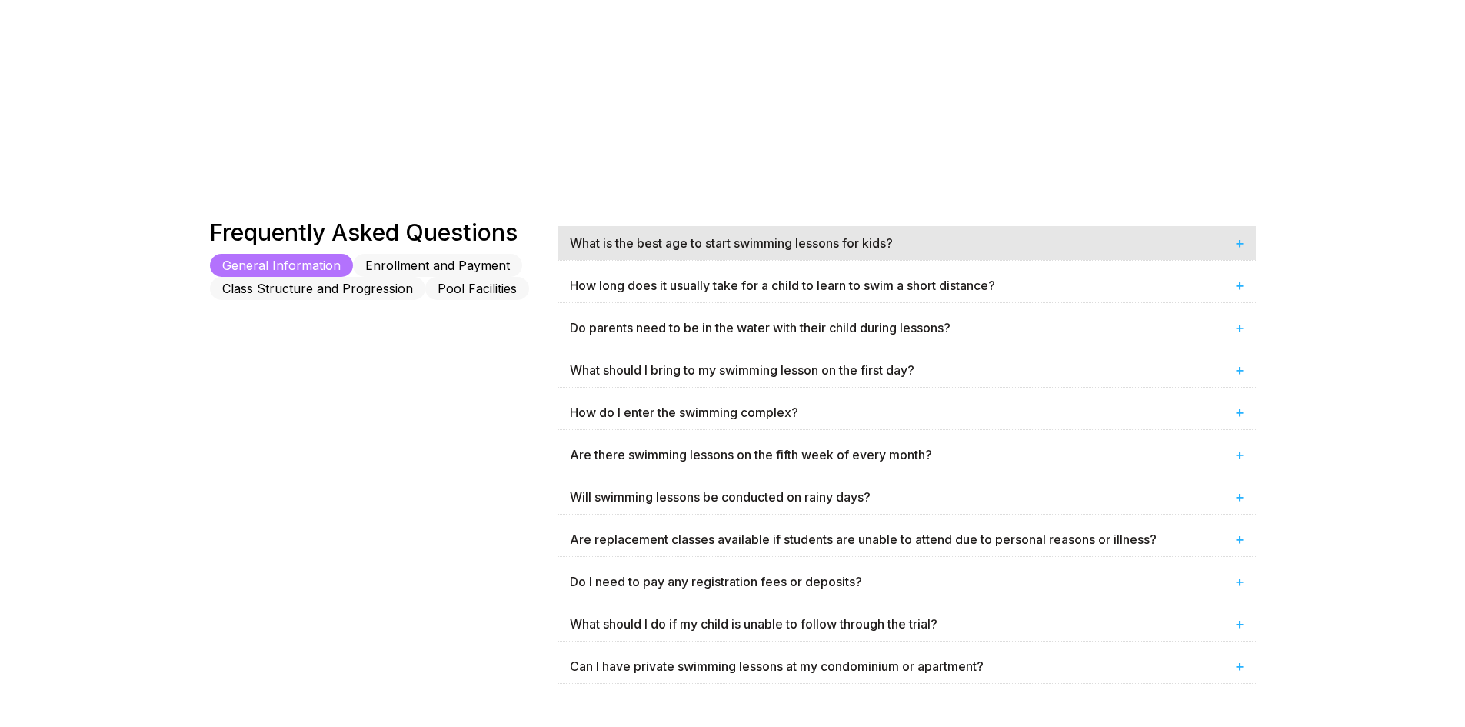
click at [1189, 240] on div "What is the best age to start swimming lessons for kids? +" at bounding box center [906, 243] width 697 height 34
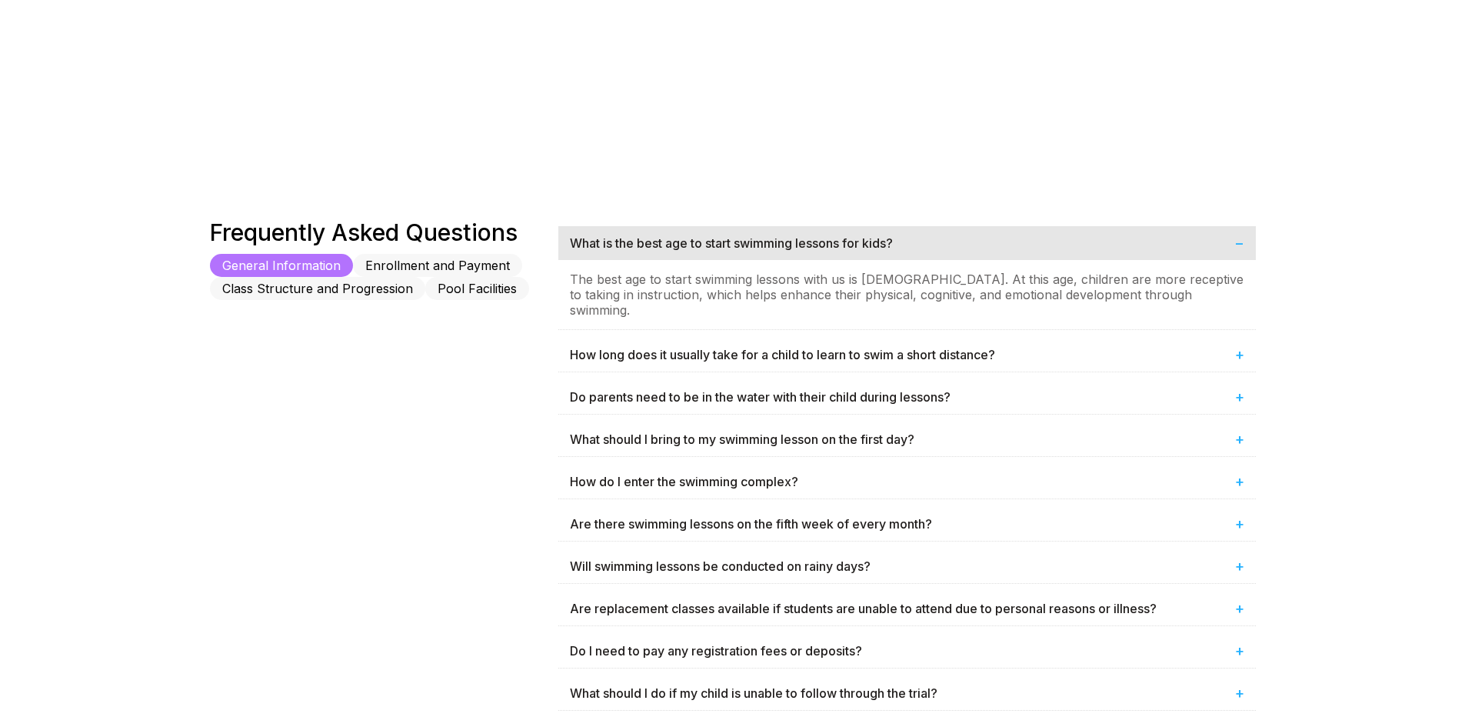
click at [1237, 250] on span "−" at bounding box center [1239, 243] width 10 height 18
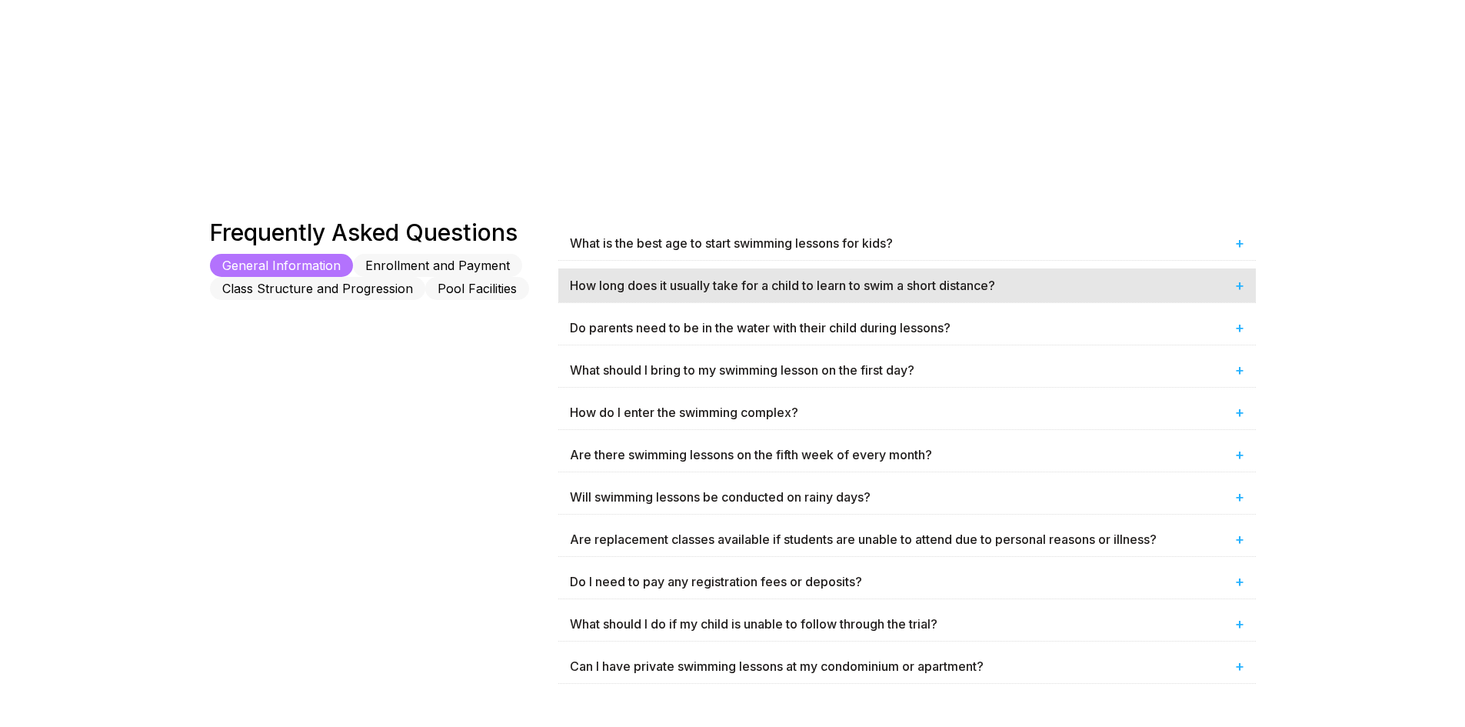
click at [1215, 277] on div "How long does it usually take for a child to learn to swim a short distance? +" at bounding box center [906, 285] width 697 height 34
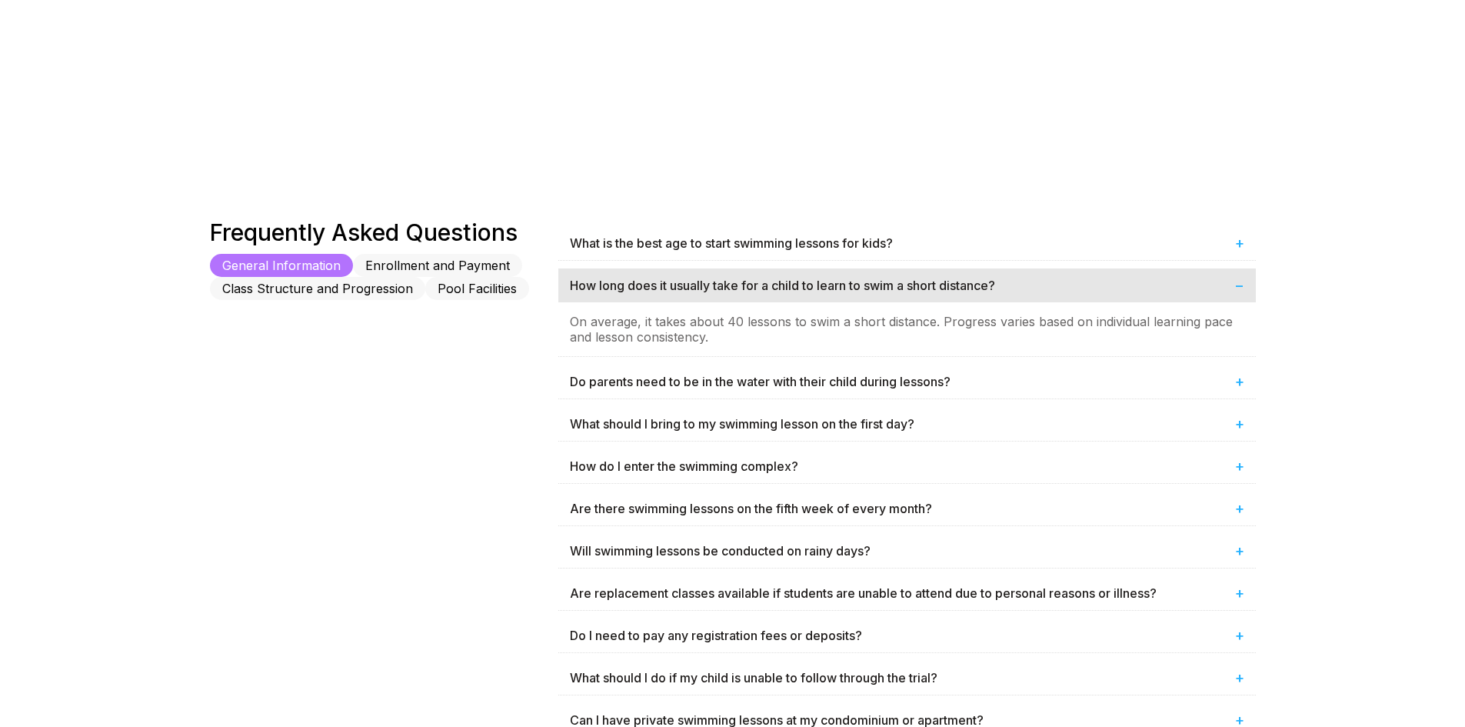
click at [1204, 288] on div "How long does it usually take for a child to learn to swim a short distance? −" at bounding box center [906, 285] width 697 height 34
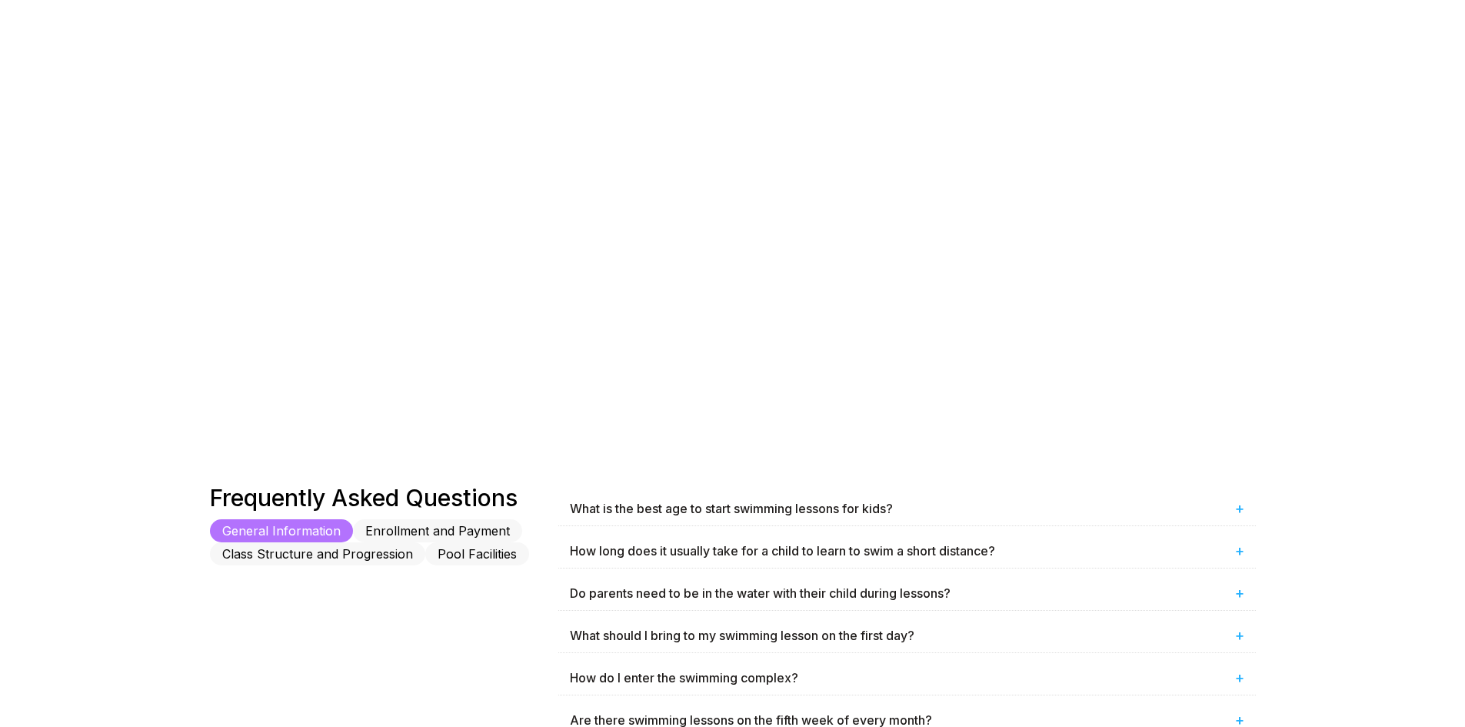
scroll to position [615, 0]
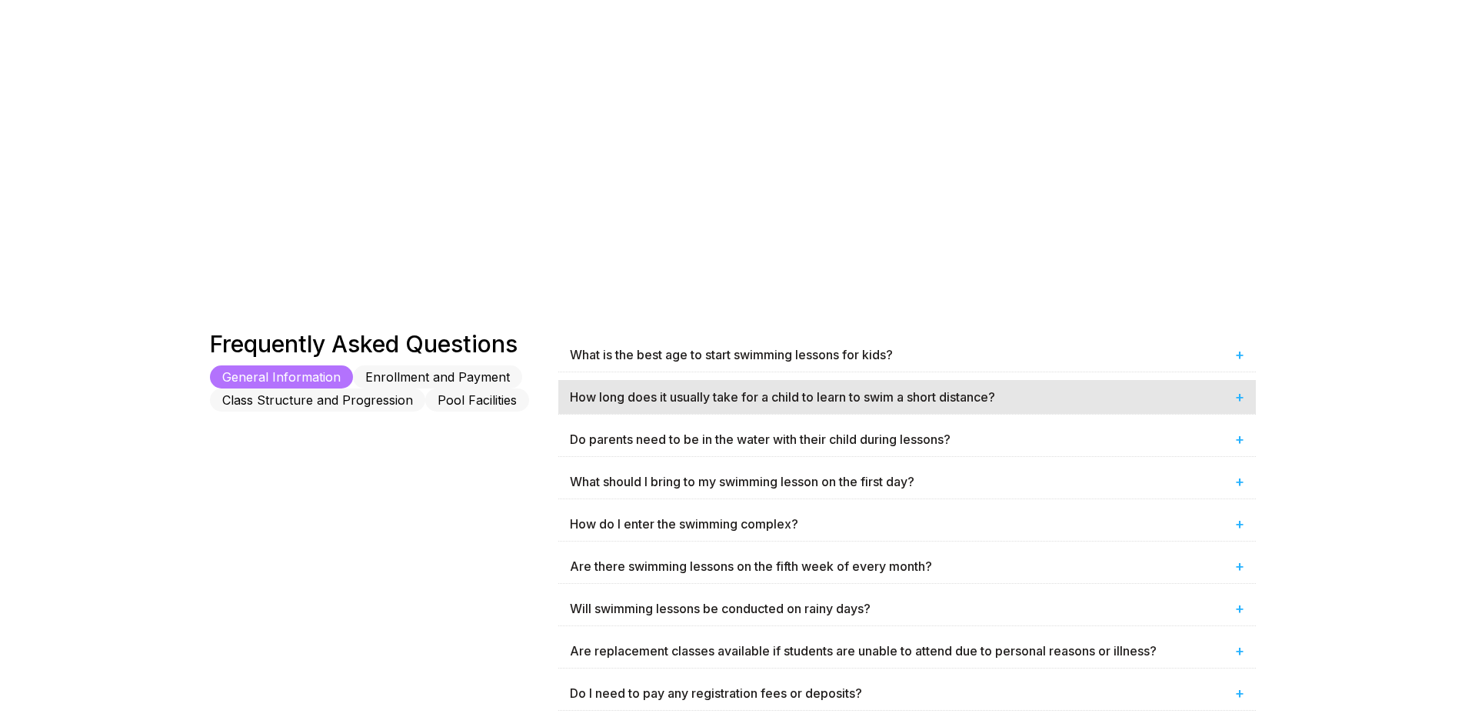
click at [1142, 387] on div "How long does it usually take for a child to learn to swim a short distance? +" at bounding box center [906, 397] width 697 height 34
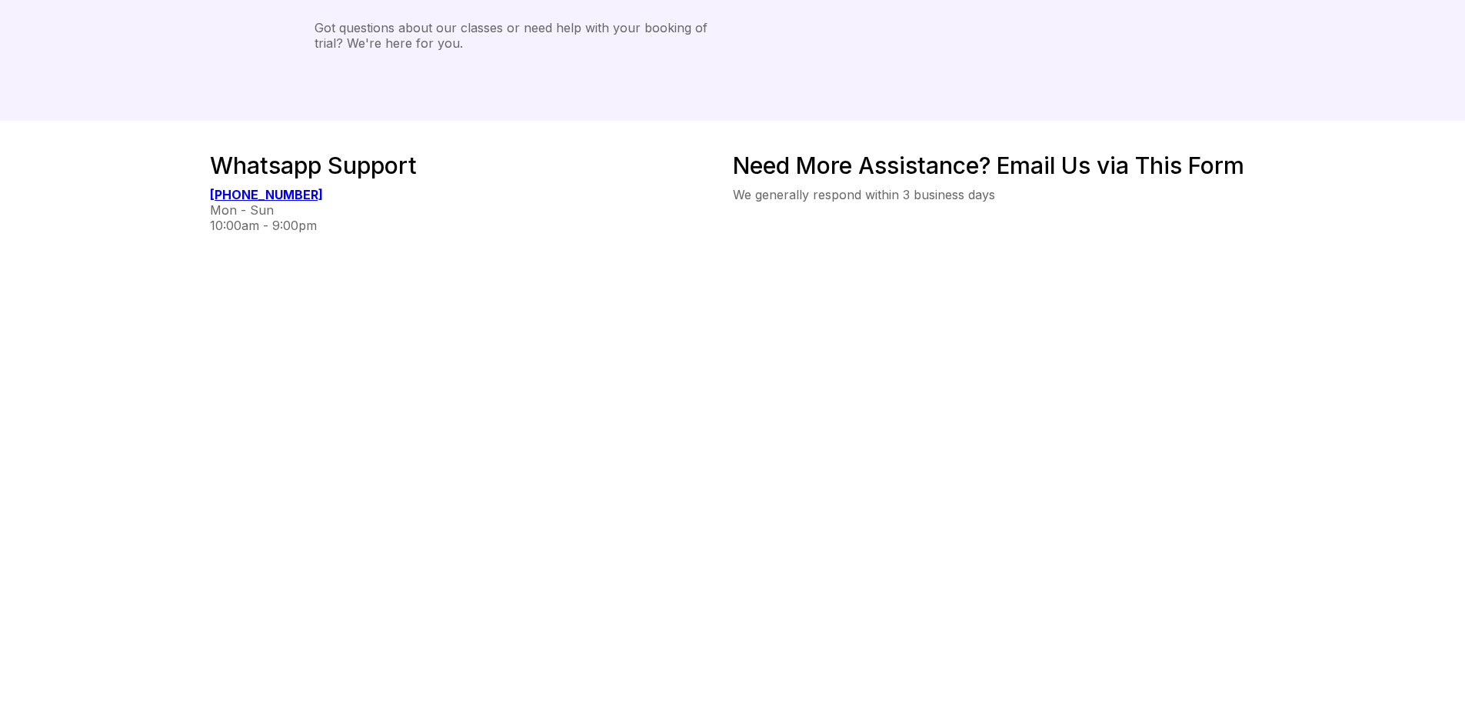
scroll to position [0, 0]
